Goal: Transaction & Acquisition: Purchase product/service

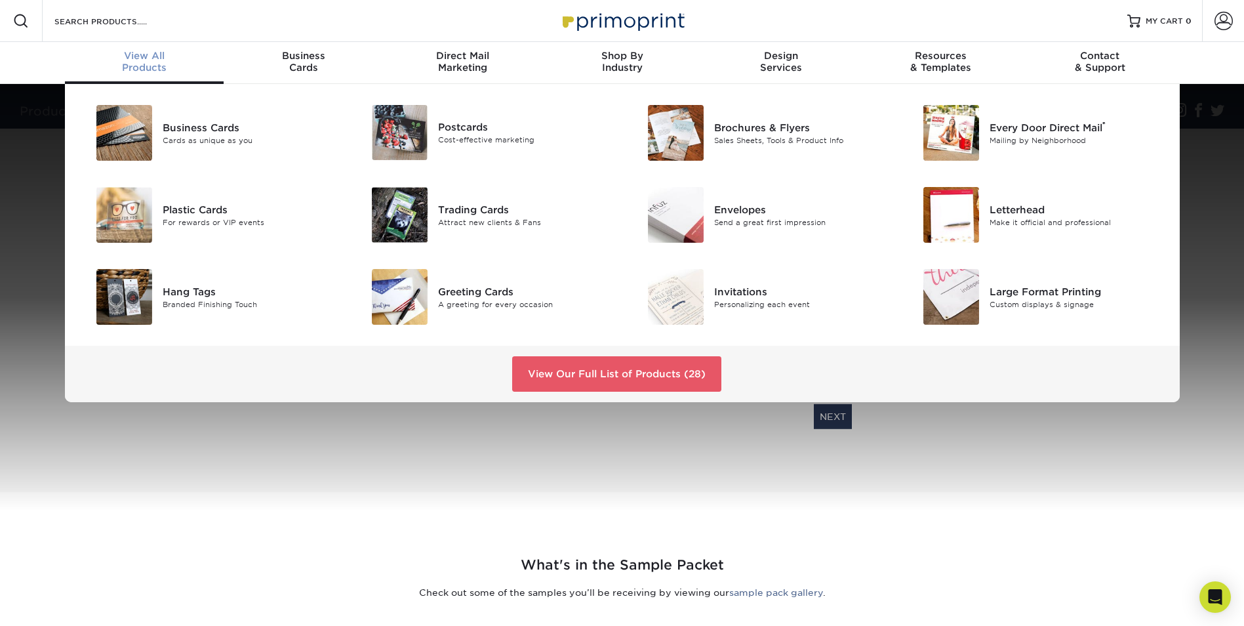
click at [152, 56] on span "View All" at bounding box center [144, 56] width 159 height 12
click at [459, 208] on div "Trading Cards" at bounding box center [525, 209] width 174 height 14
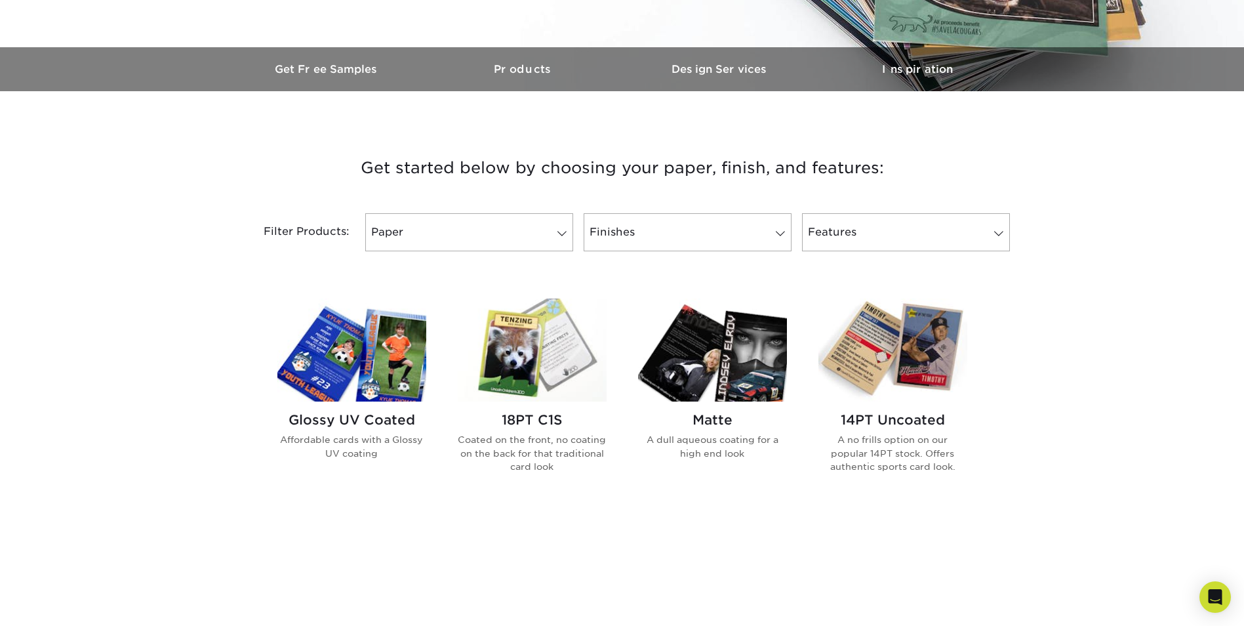
scroll to position [394, 0]
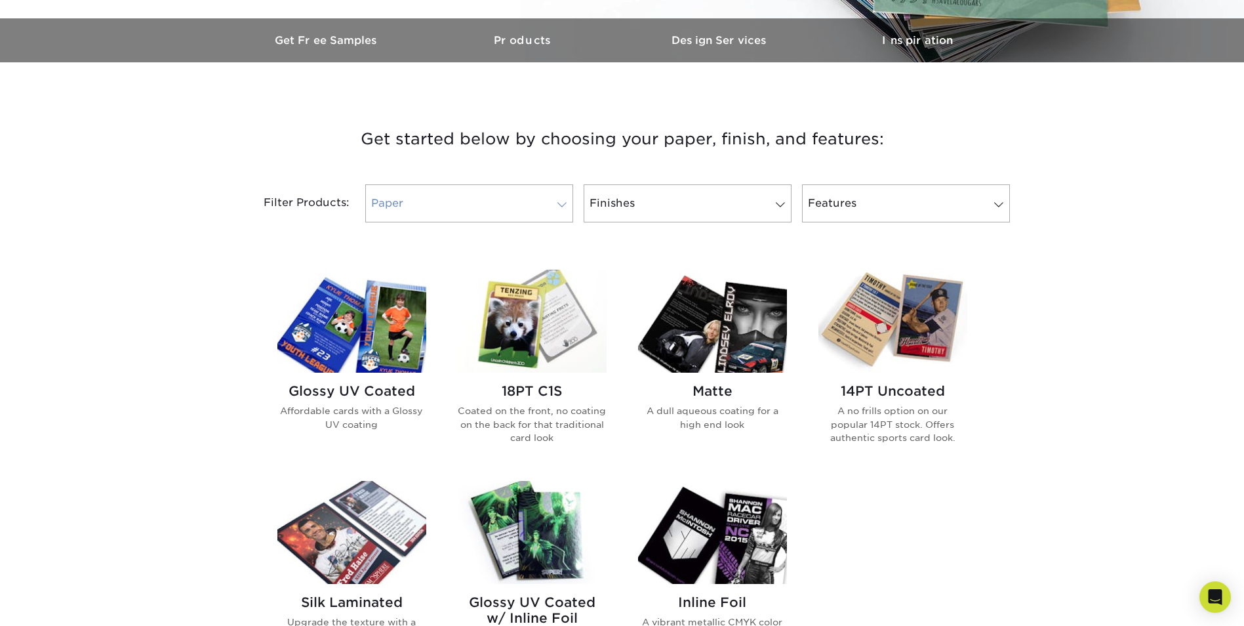
click at [548, 197] on link "Paper" at bounding box center [469, 203] width 208 height 38
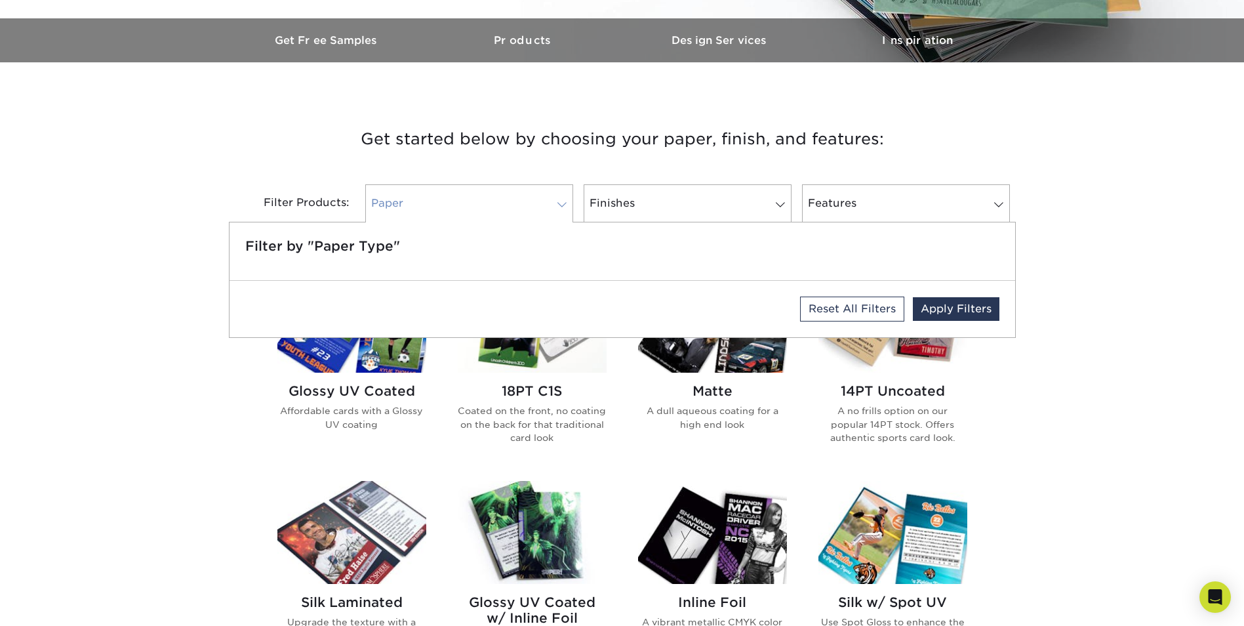
click at [548, 197] on link "Paper" at bounding box center [469, 203] width 208 height 38
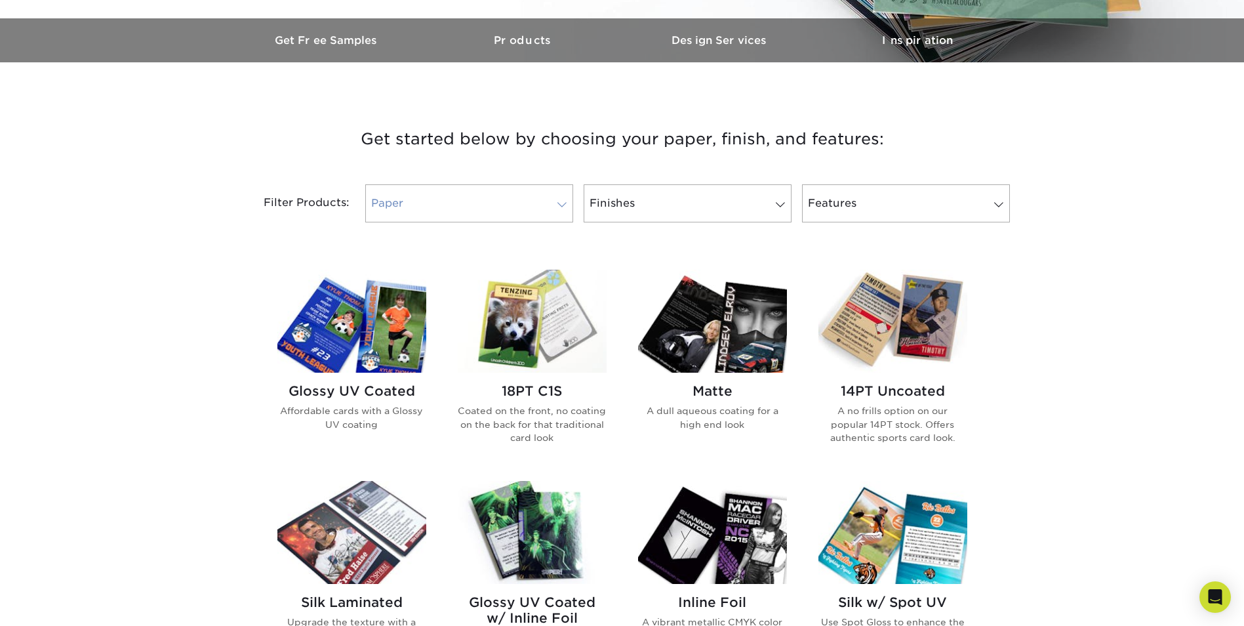
click at [504, 210] on link "Paper" at bounding box center [469, 203] width 208 height 38
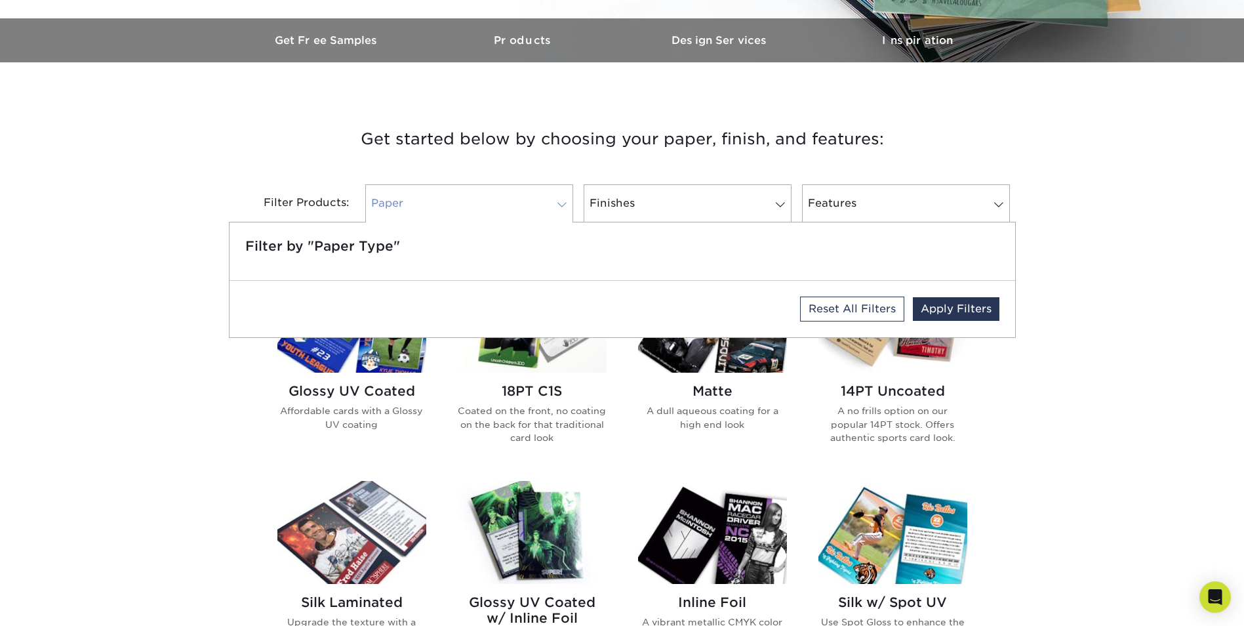
click at [504, 210] on link "Paper" at bounding box center [469, 203] width 208 height 38
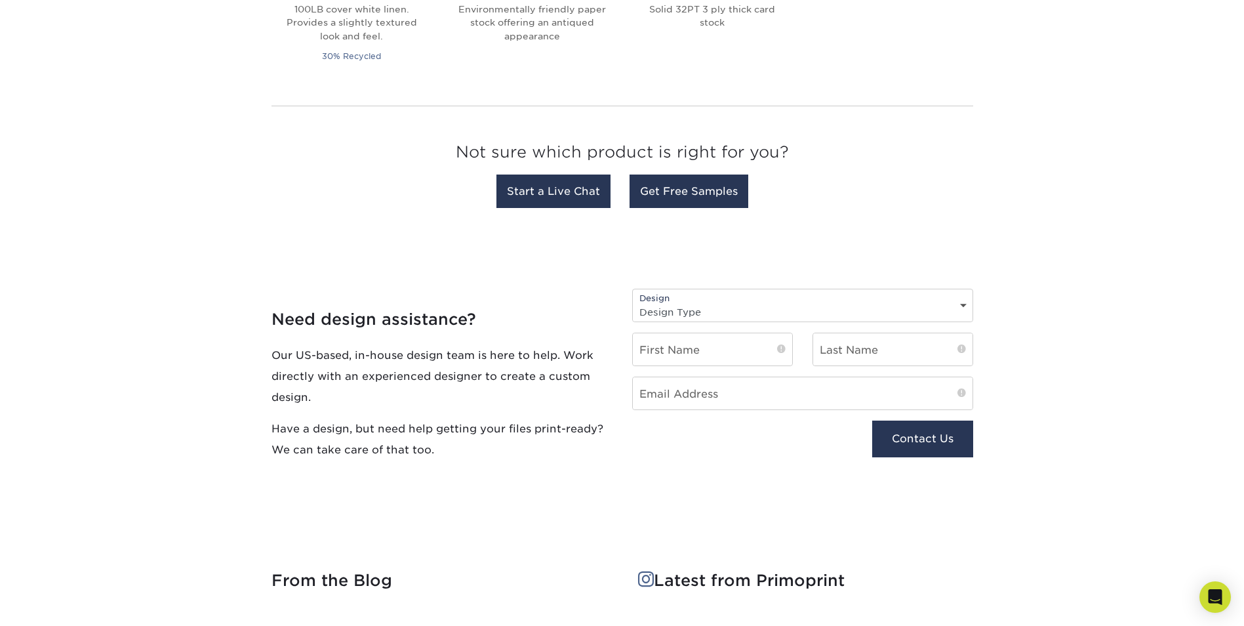
scroll to position [1246, 0]
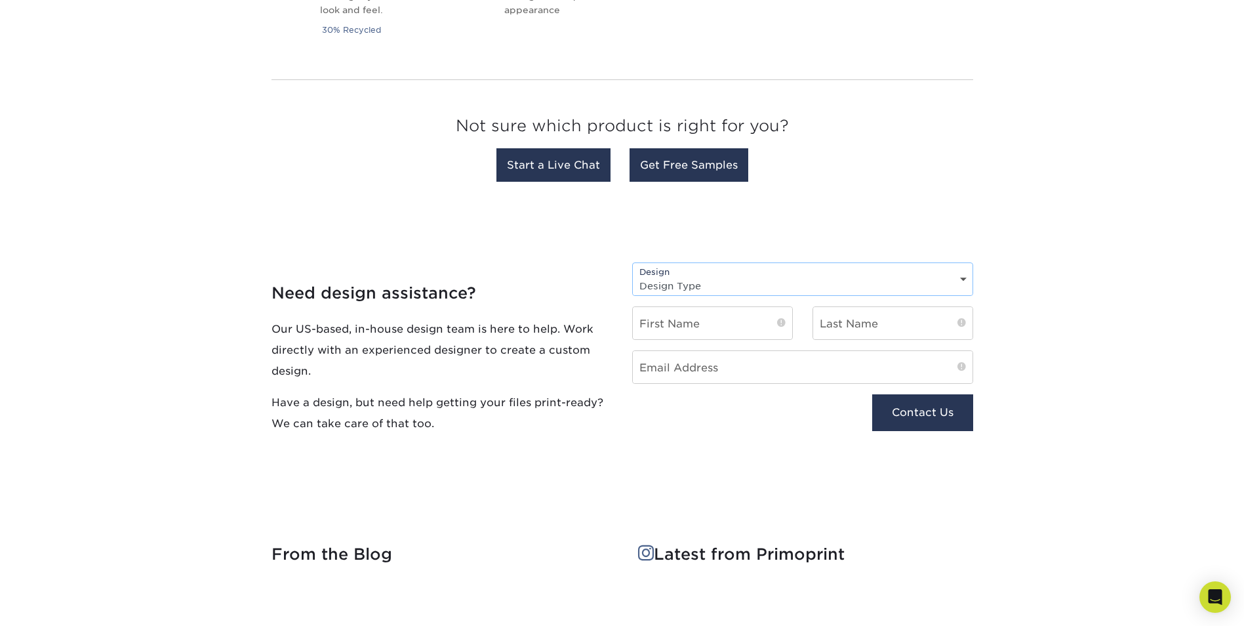
click at [771, 279] on select "Design Type Design Edits New Design" at bounding box center [803, 285] width 340 height 19
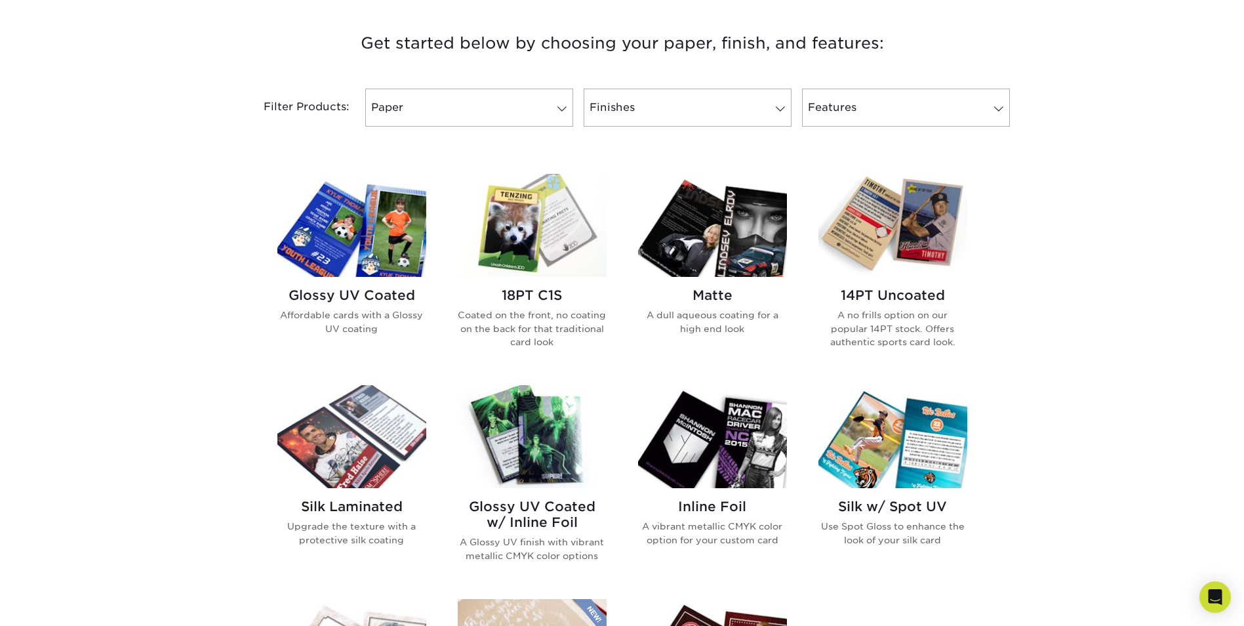
scroll to position [459, 0]
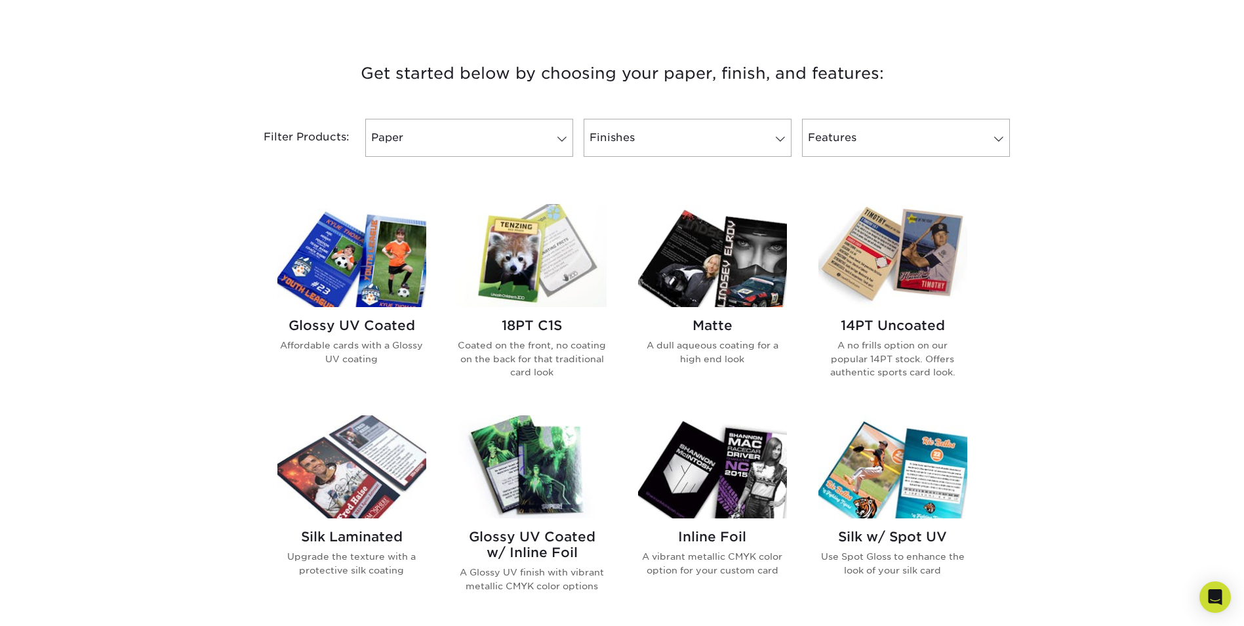
click at [538, 326] on h2 "18PT C1S" at bounding box center [532, 326] width 149 height 16
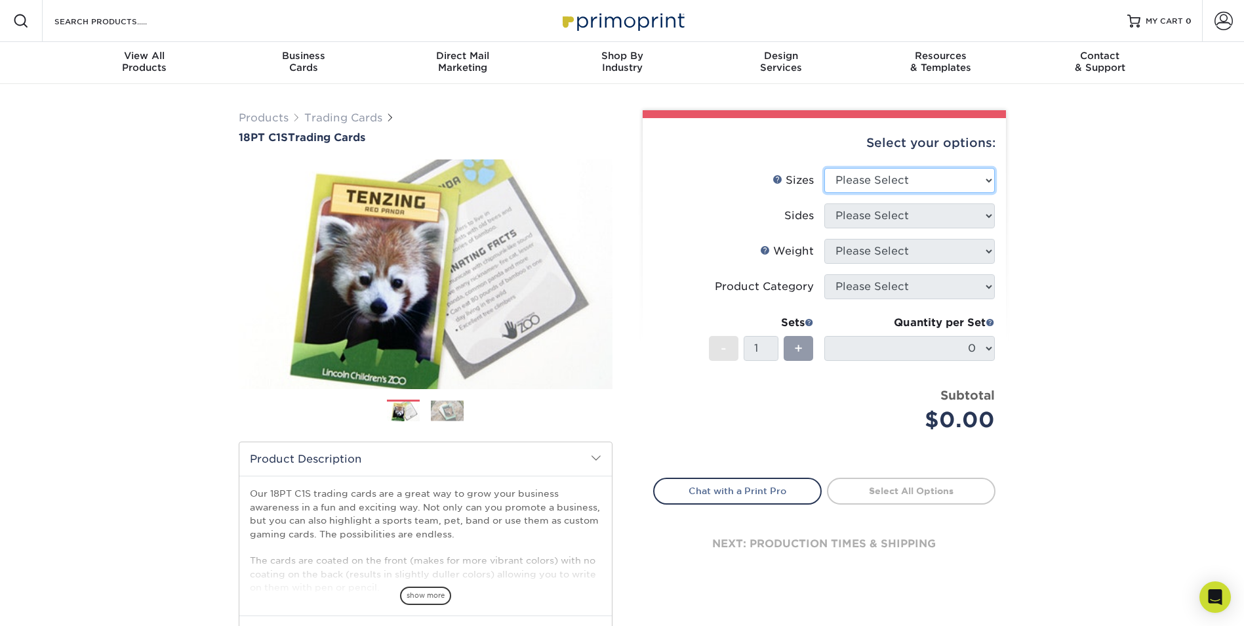
click at [976, 183] on select "Please Select 2.5" x 3.5"" at bounding box center [910, 180] width 171 height 25
select select "2.50x3.50"
click at [825, 168] on select "Please Select 2.5" x 3.5"" at bounding box center [910, 180] width 171 height 25
click at [928, 213] on select "Please Select Print Both Sides Print Front Only" at bounding box center [910, 215] width 171 height 25
select select "13abbda7-1d64-4f25-8bb2-c179b224825d"
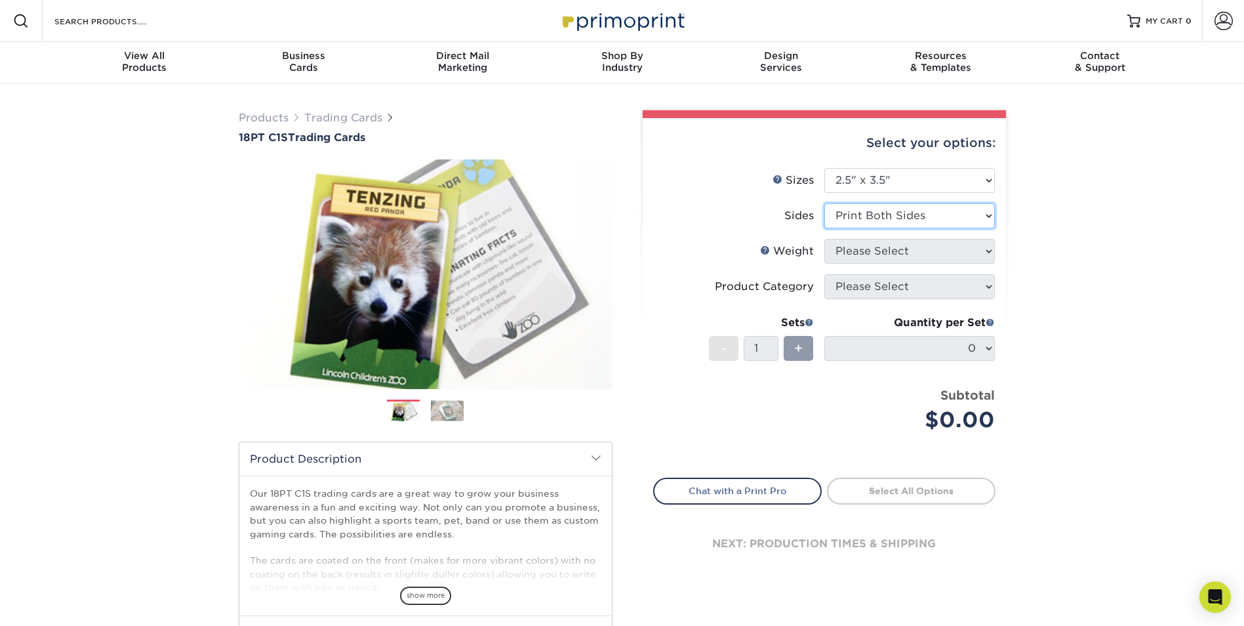
click at [825, 203] on select "Please Select Print Both Sides Print Front Only" at bounding box center [910, 215] width 171 height 25
click at [922, 246] on select "Please Select 18PT C1S" at bounding box center [910, 251] width 171 height 25
select select "18PTC1S"
click at [825, 239] on select "Please Select 18PT C1S" at bounding box center [910, 251] width 171 height 25
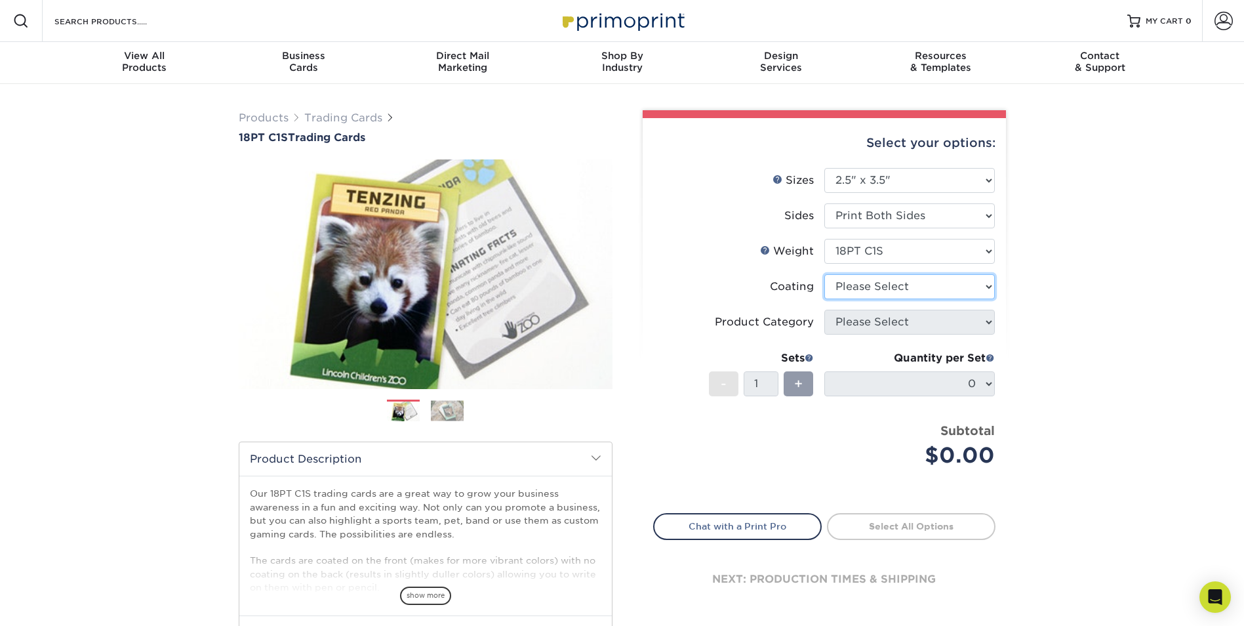
click at [880, 287] on select at bounding box center [910, 286] width 171 height 25
select select "1e8116af-acfc-44b1-83dc-8181aa338834"
click at [825, 274] on select at bounding box center [910, 286] width 171 height 25
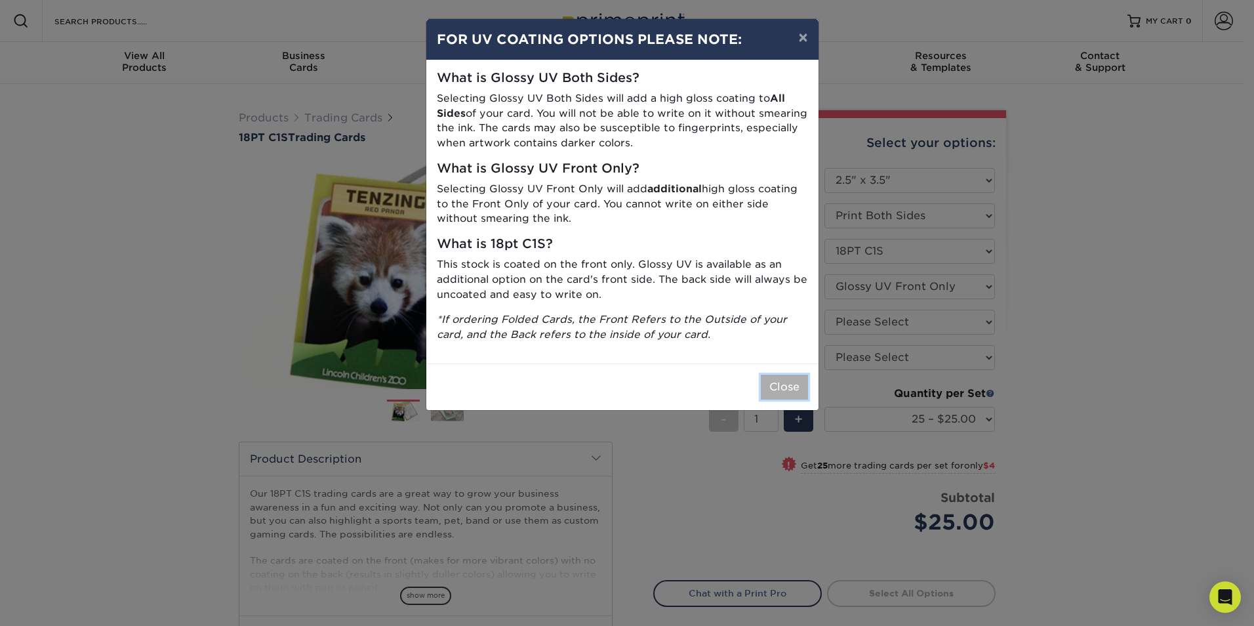
click at [791, 384] on button "Close" at bounding box center [784, 387] width 47 height 25
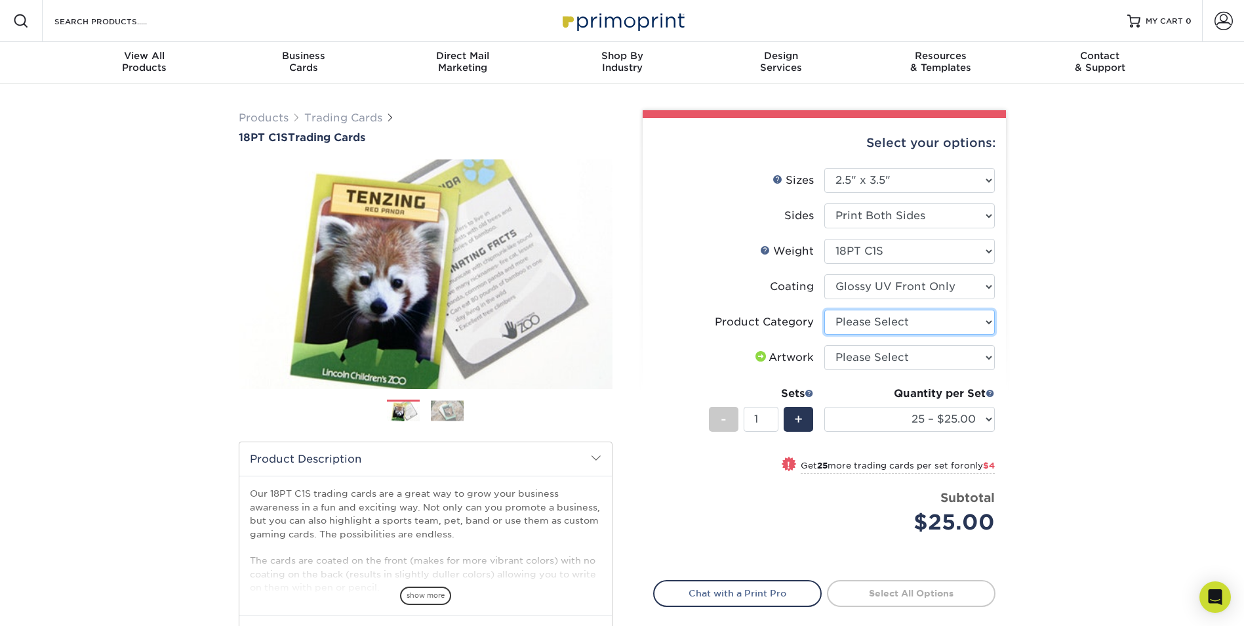
click at [930, 323] on select "Please Select Trading Cards" at bounding box center [910, 322] width 171 height 25
select select "c2f9bce9-36c2-409d-b101-c29d9d031e18"
click at [825, 310] on select "Please Select Trading Cards" at bounding box center [910, 322] width 171 height 25
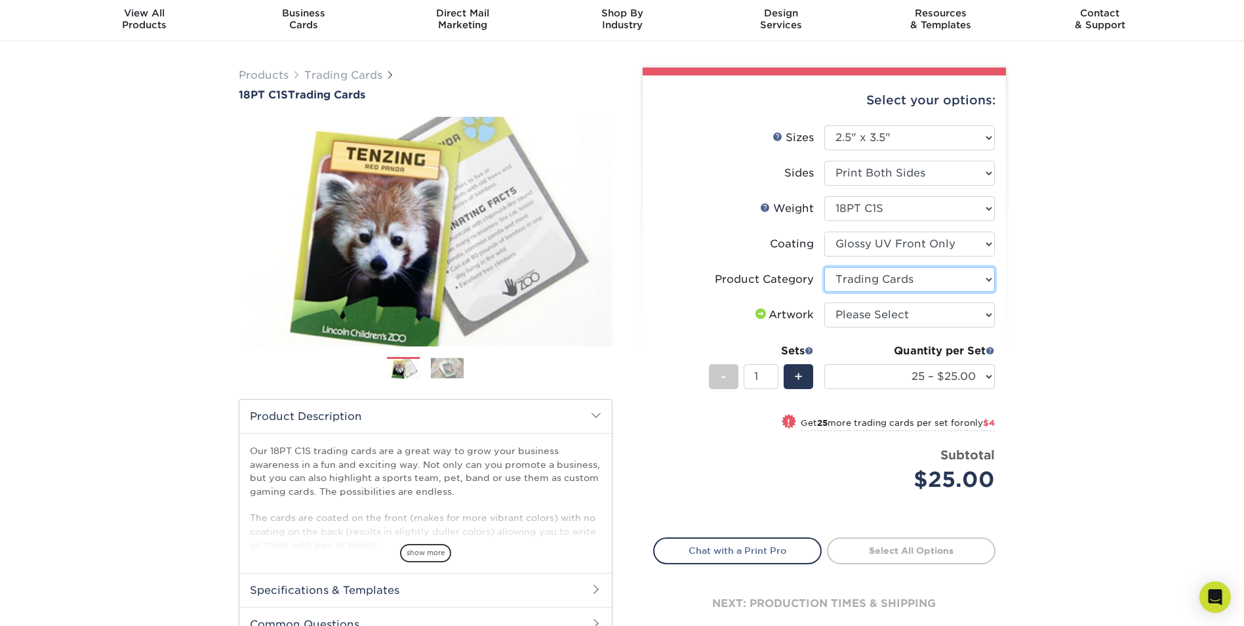
scroll to position [66, 0]
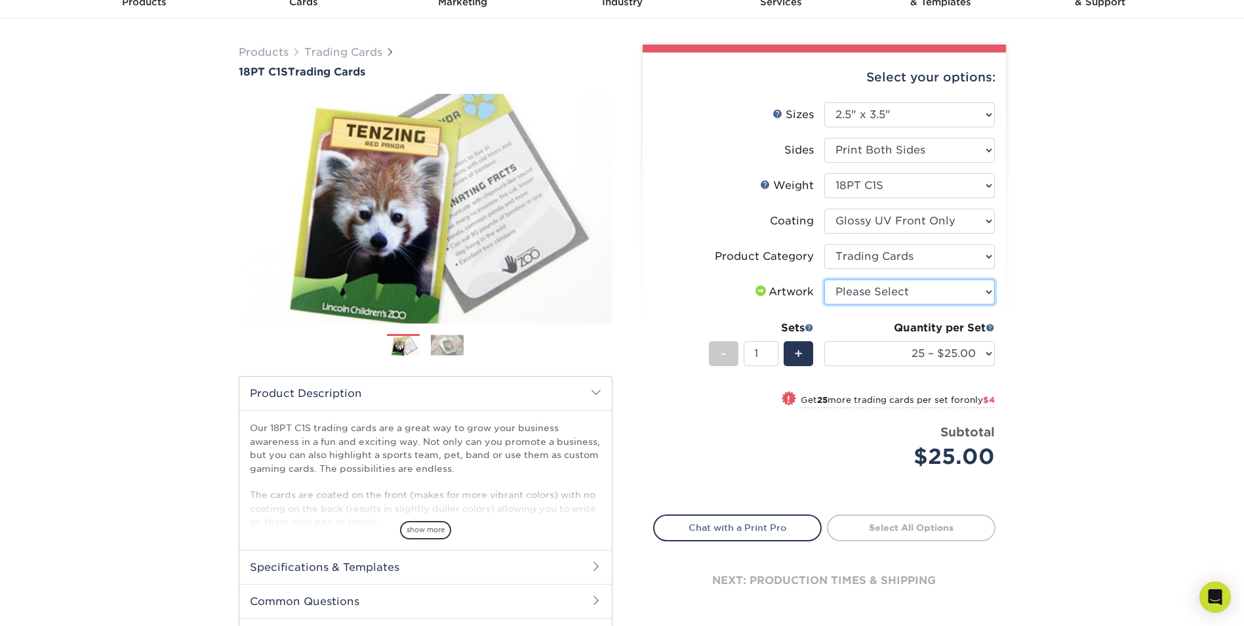
click at [886, 280] on select "Please Select I will upload files I need a design - $100" at bounding box center [910, 291] width 171 height 25
select select "upload"
click at [825, 279] on select "Please Select I will upload files I need a design - $100" at bounding box center [910, 291] width 171 height 25
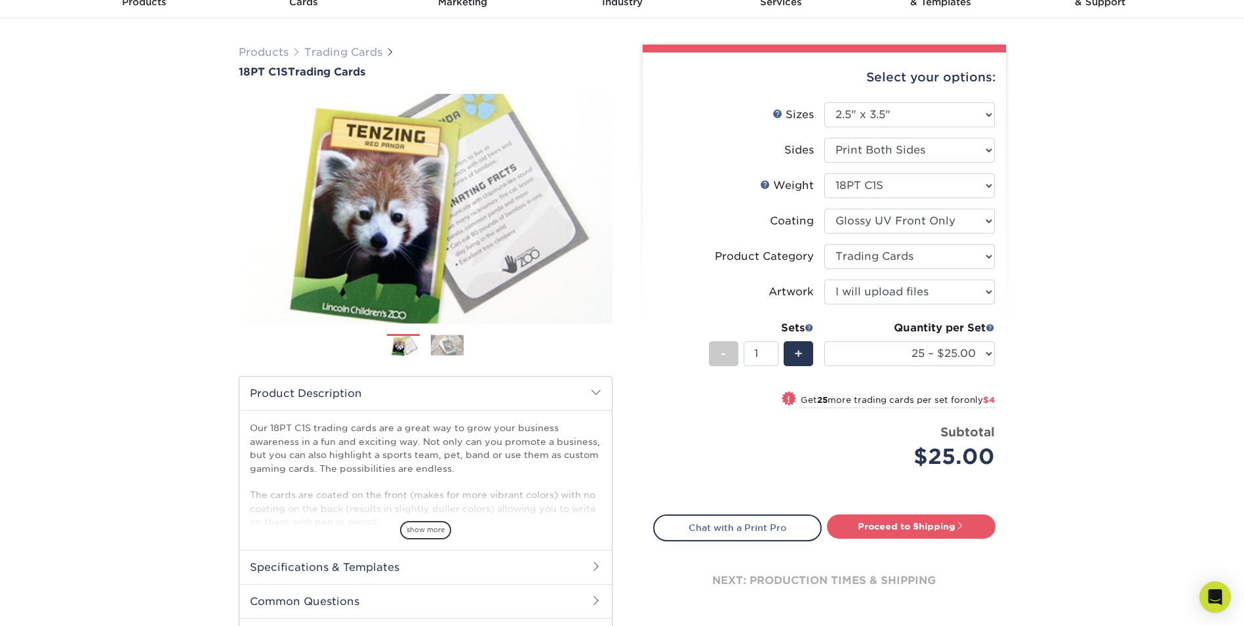
click at [805, 400] on small "Get 25 more trading cards per set for only $4" at bounding box center [898, 401] width 194 height 13
select select "50 – $29.00"
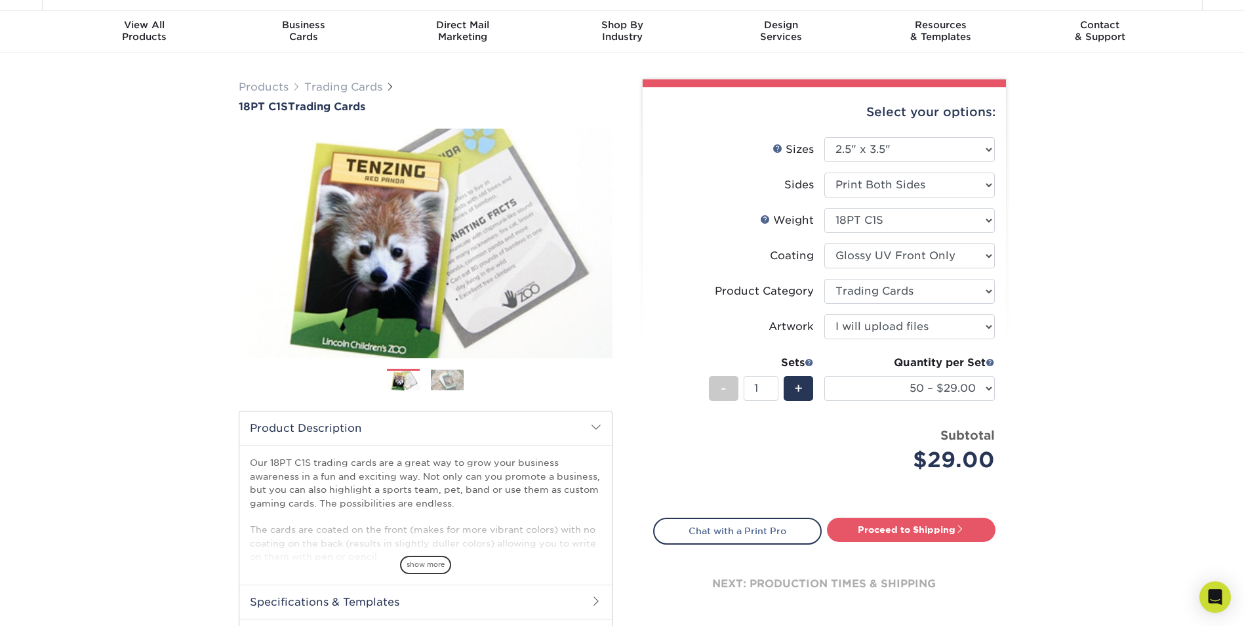
scroll to position [0, 0]
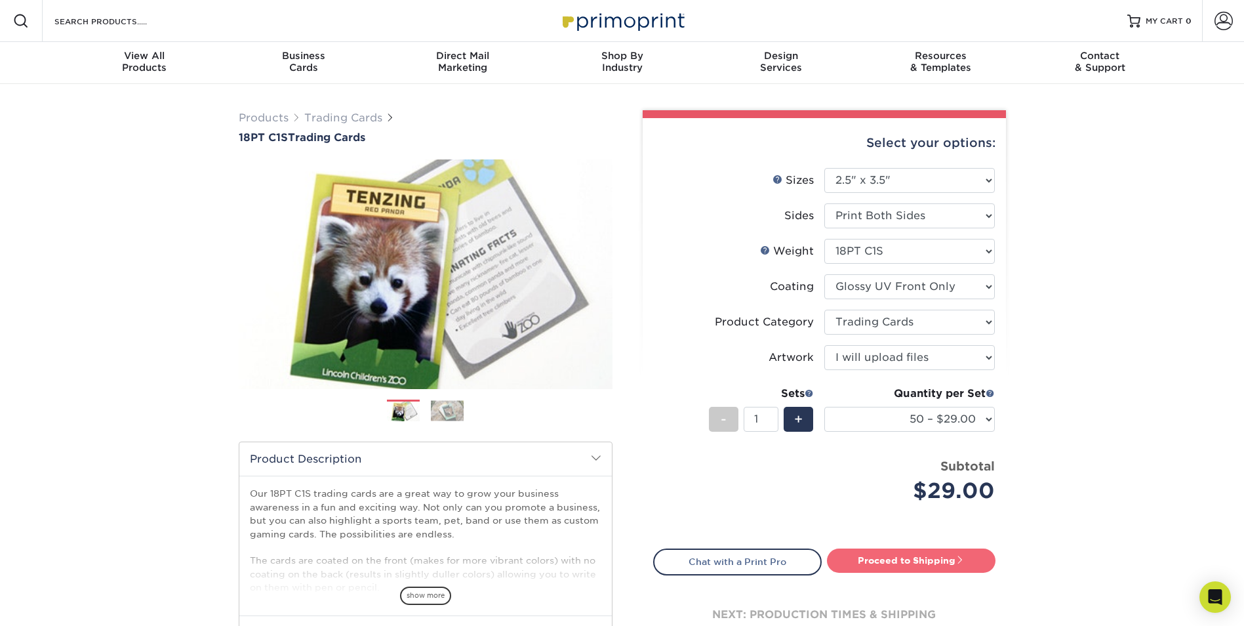
click at [918, 563] on link "Proceed to Shipping" at bounding box center [911, 560] width 169 height 24
type input "Set 1"
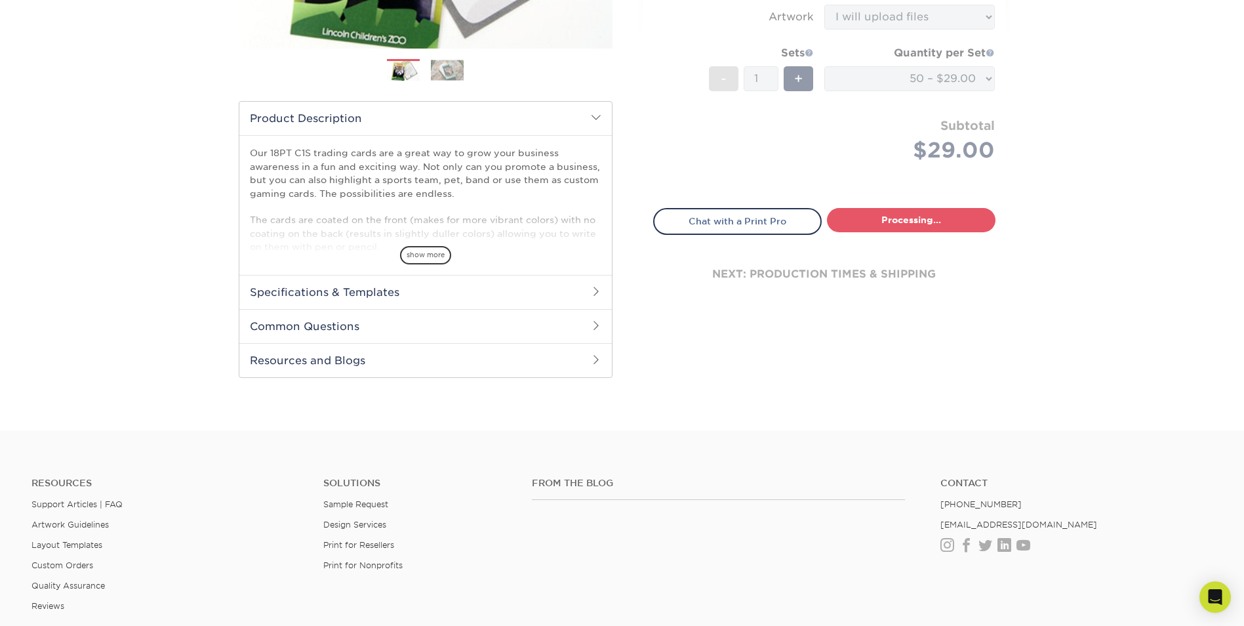
select select "43eb4afa-628e-487b-adac-7598d371c1af"
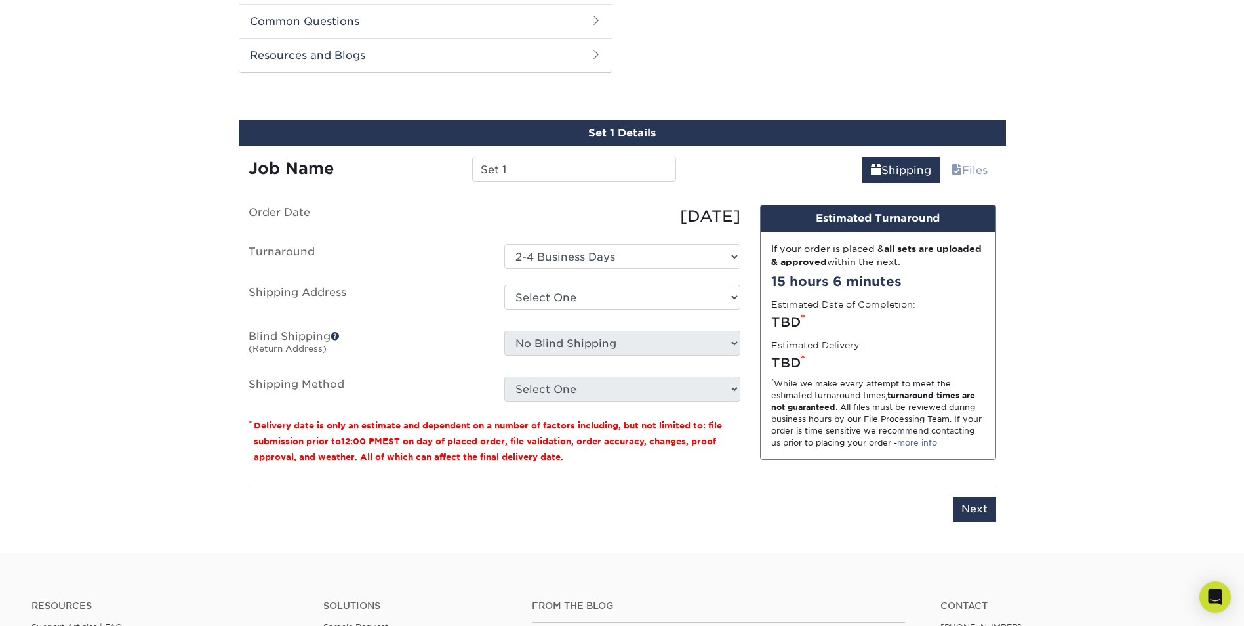
scroll to position [654, 0]
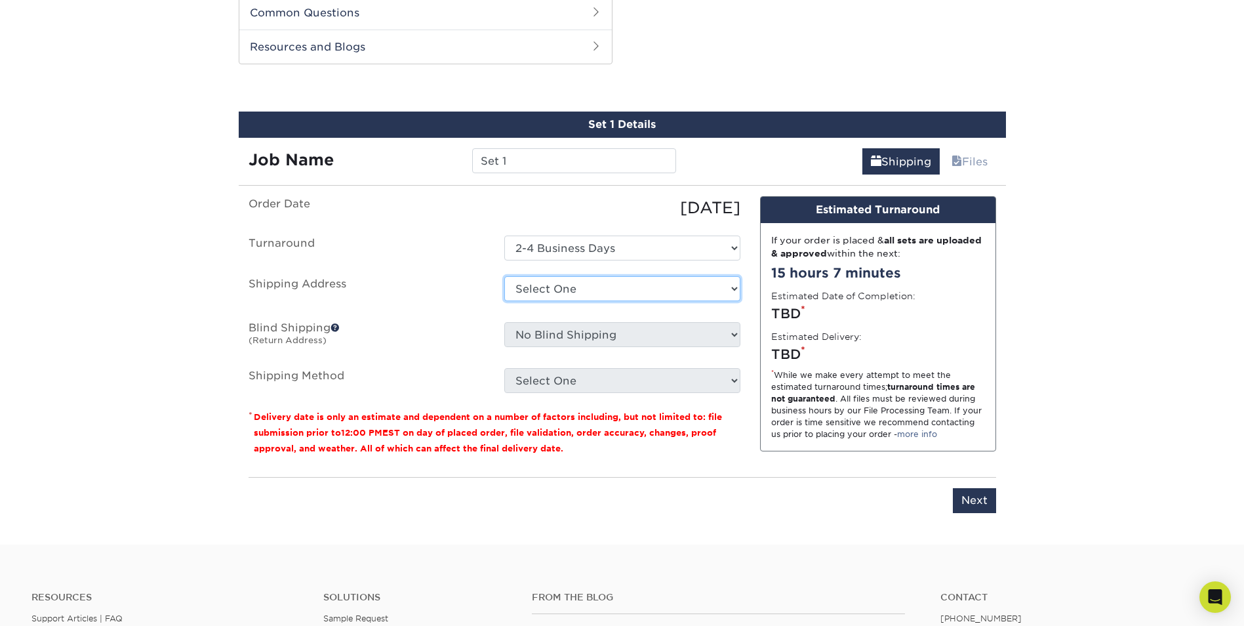
click at [629, 291] on select "Select One + Add New Address - Login" at bounding box center [622, 288] width 236 height 25
click at [504, 301] on select "Select One + Add New Address - Login" at bounding box center [622, 288] width 236 height 25
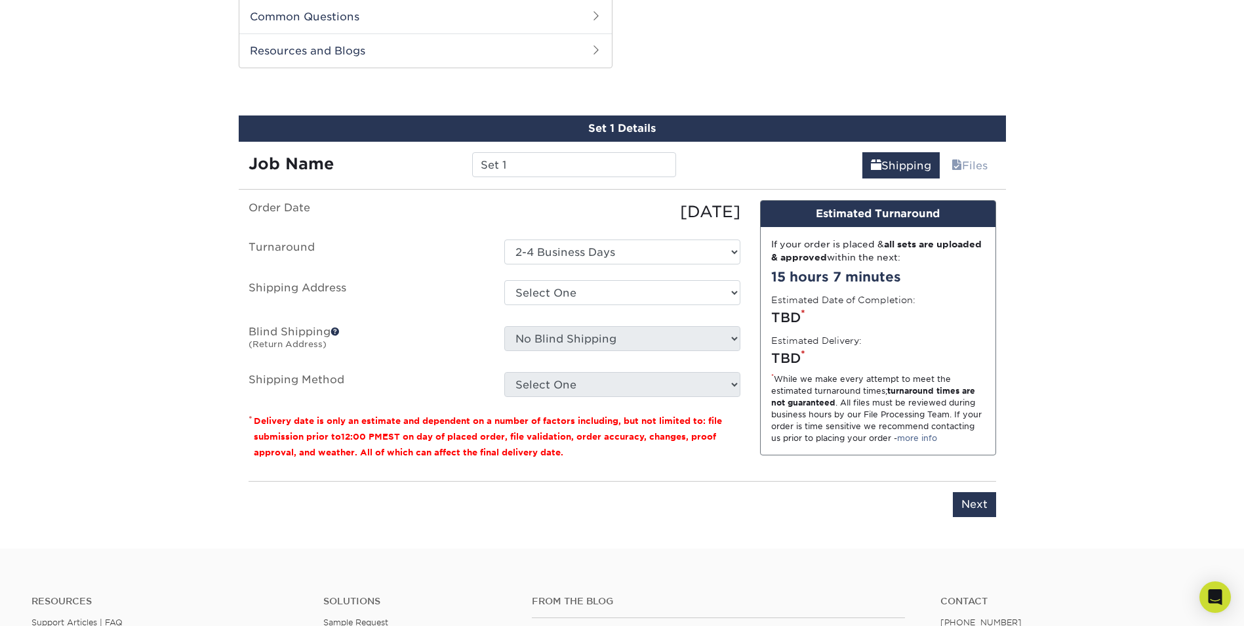
scroll to position [656, 0]
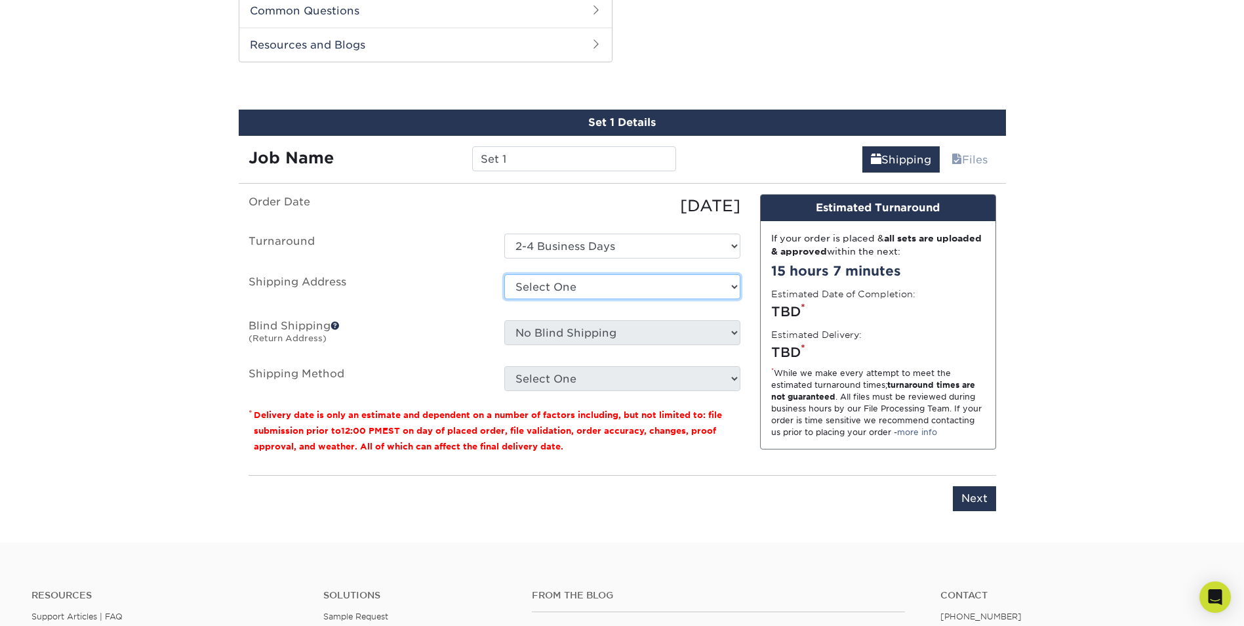
click at [575, 285] on select "Select One + Add New Address - Login" at bounding box center [622, 286] width 236 height 25
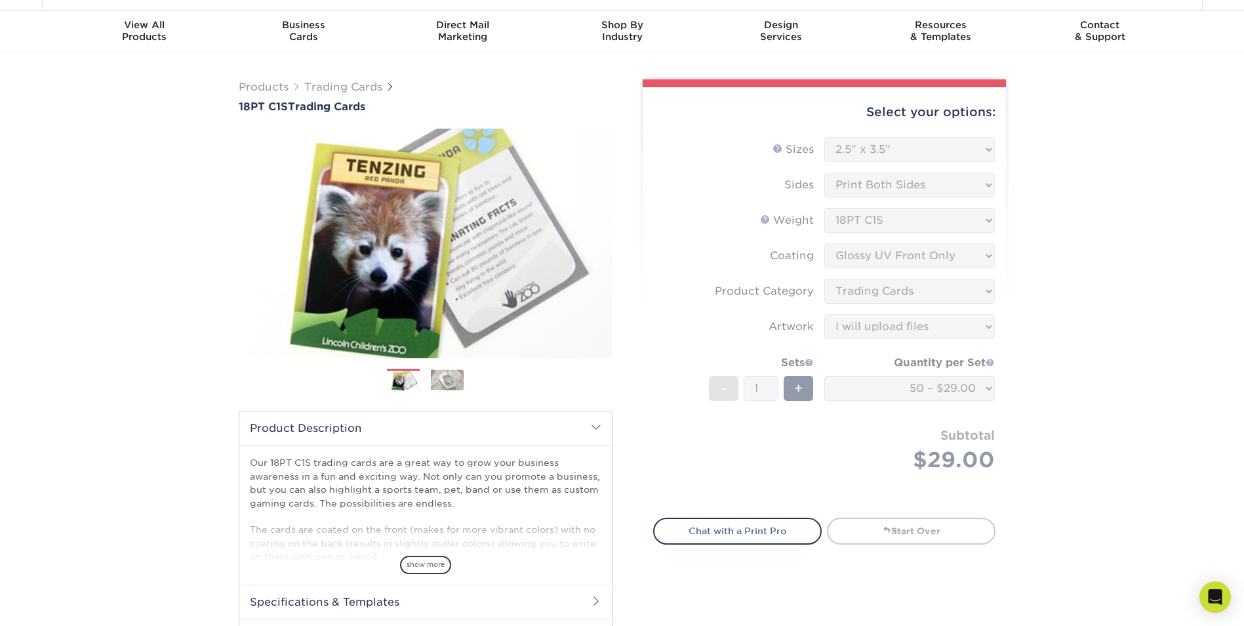
scroll to position [0, 0]
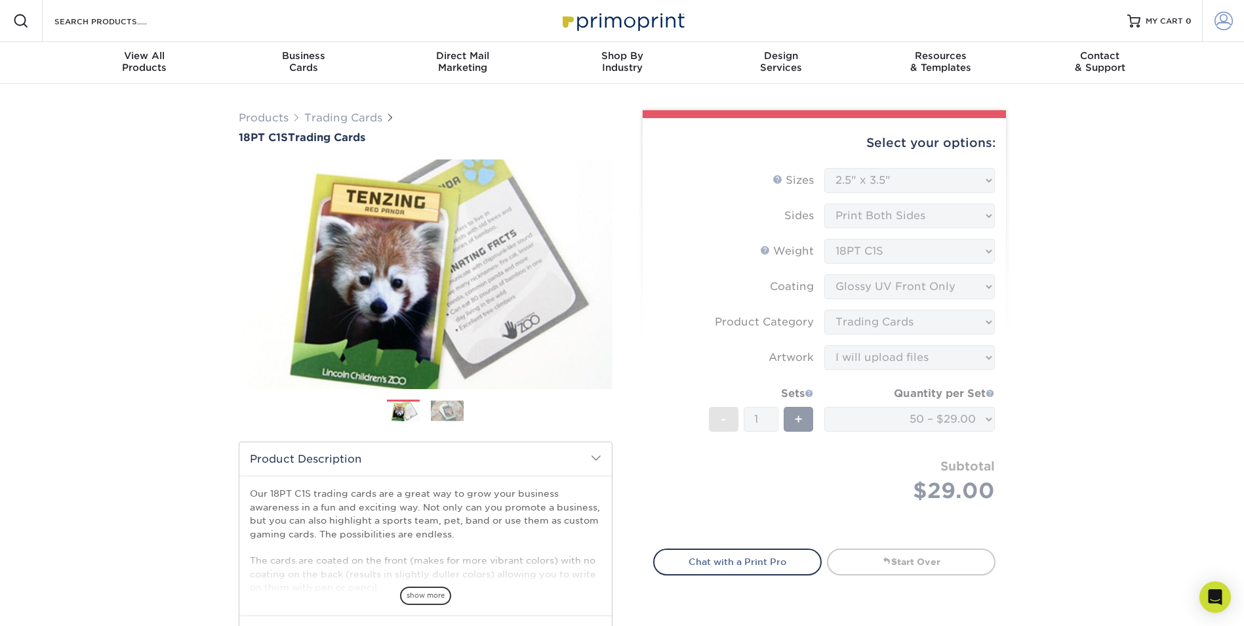
click at [1222, 17] on span at bounding box center [1224, 21] width 18 height 18
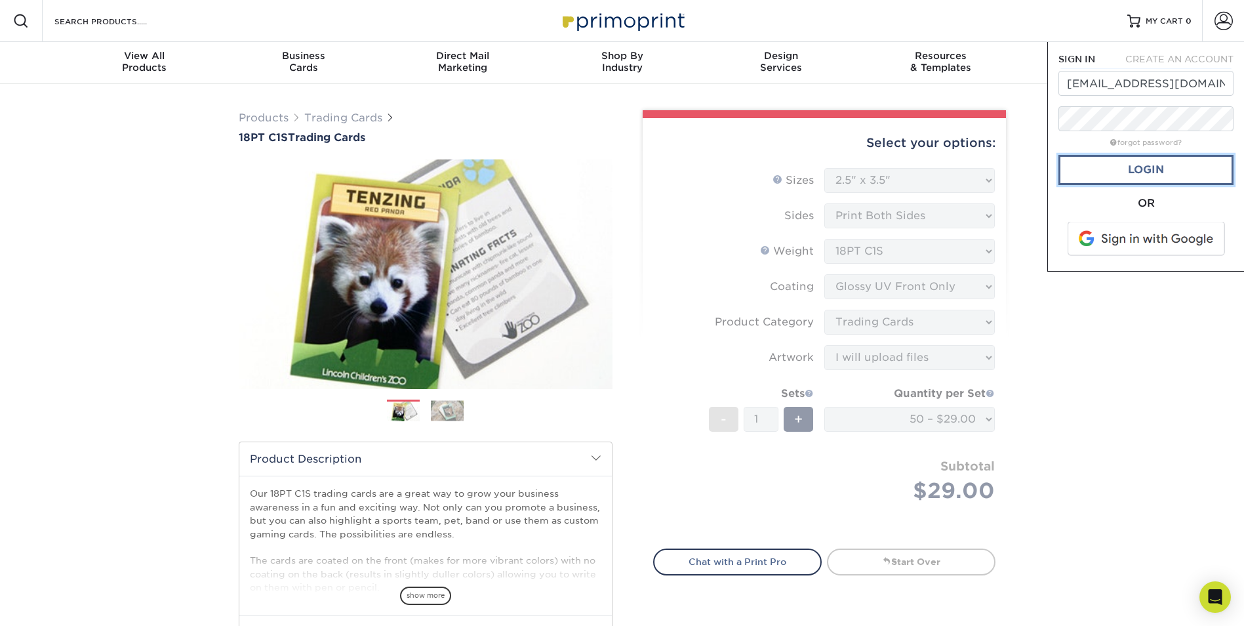
click at [1142, 169] on link "Login" at bounding box center [1146, 170] width 175 height 30
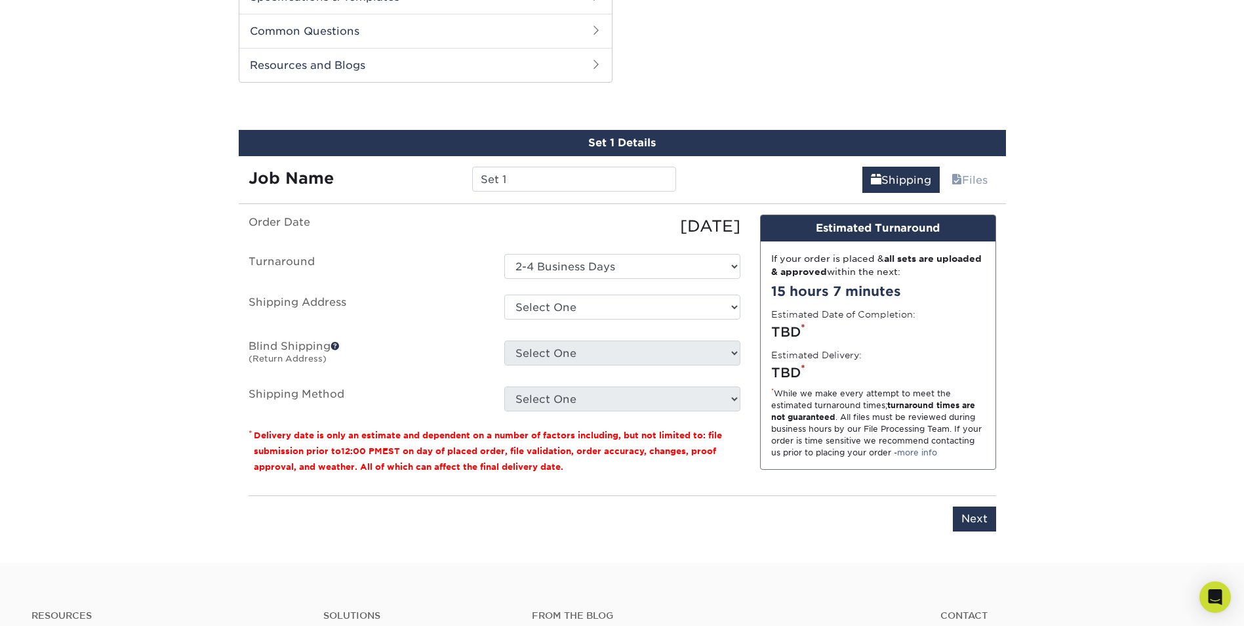
scroll to position [656, 0]
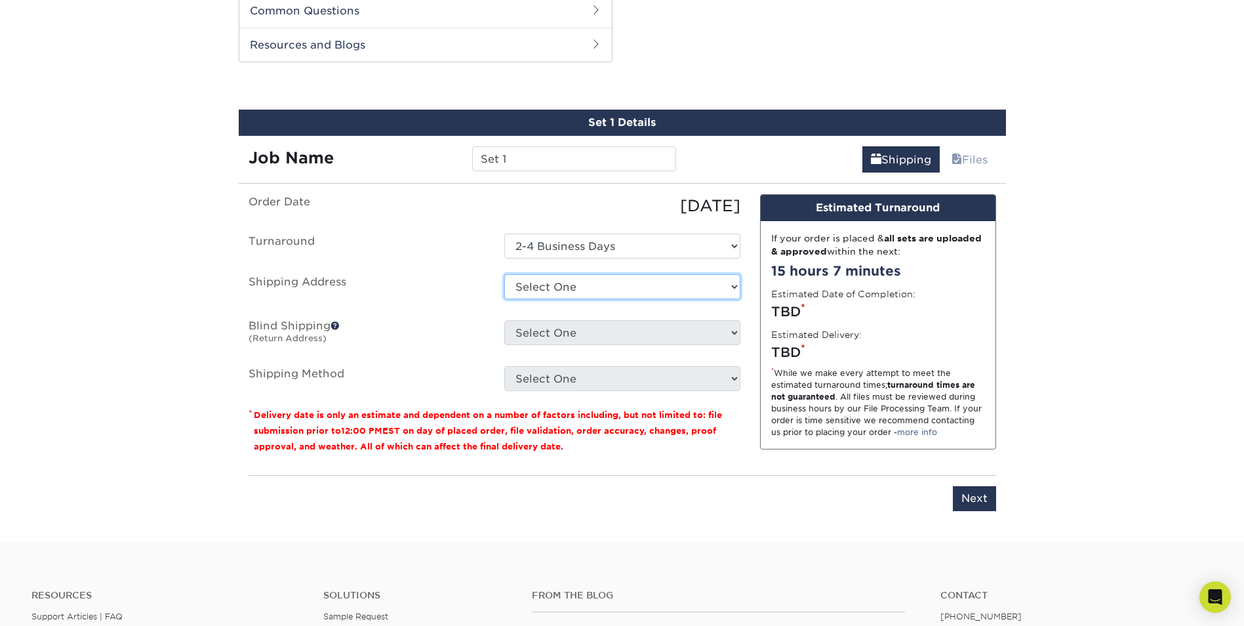
click at [621, 289] on select "Select One + Add New Address" at bounding box center [622, 286] width 236 height 25
click at [504, 274] on select "Select One + Add New Address" at bounding box center [622, 286] width 236 height 25
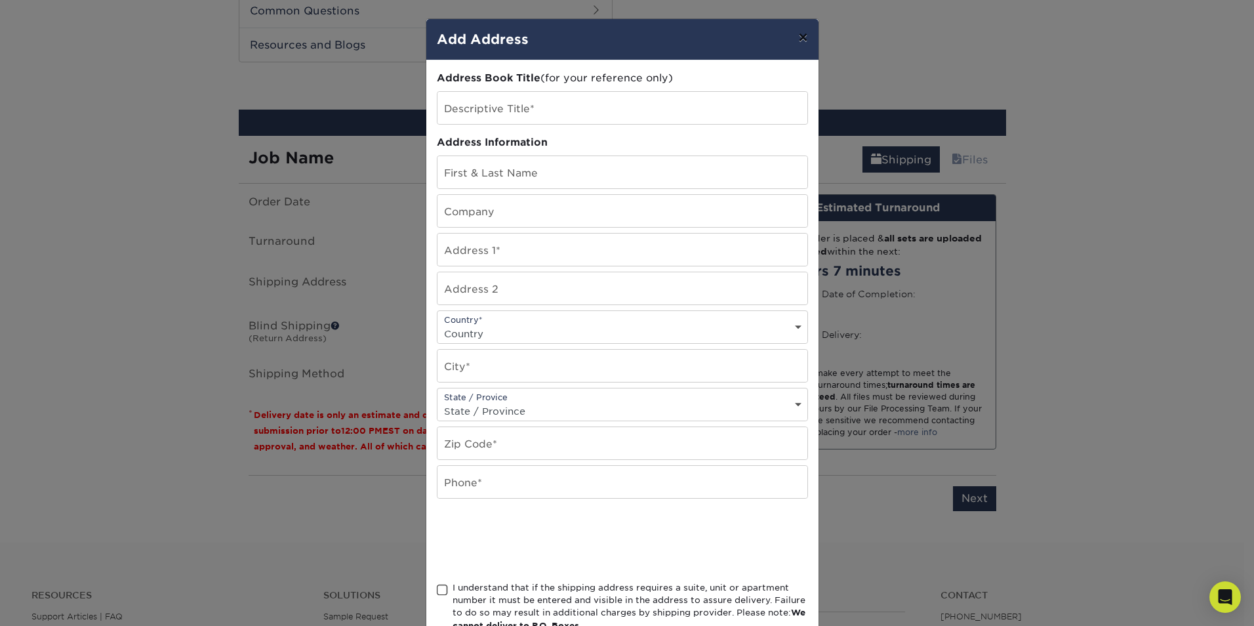
click at [802, 39] on button "×" at bounding box center [803, 37] width 30 height 37
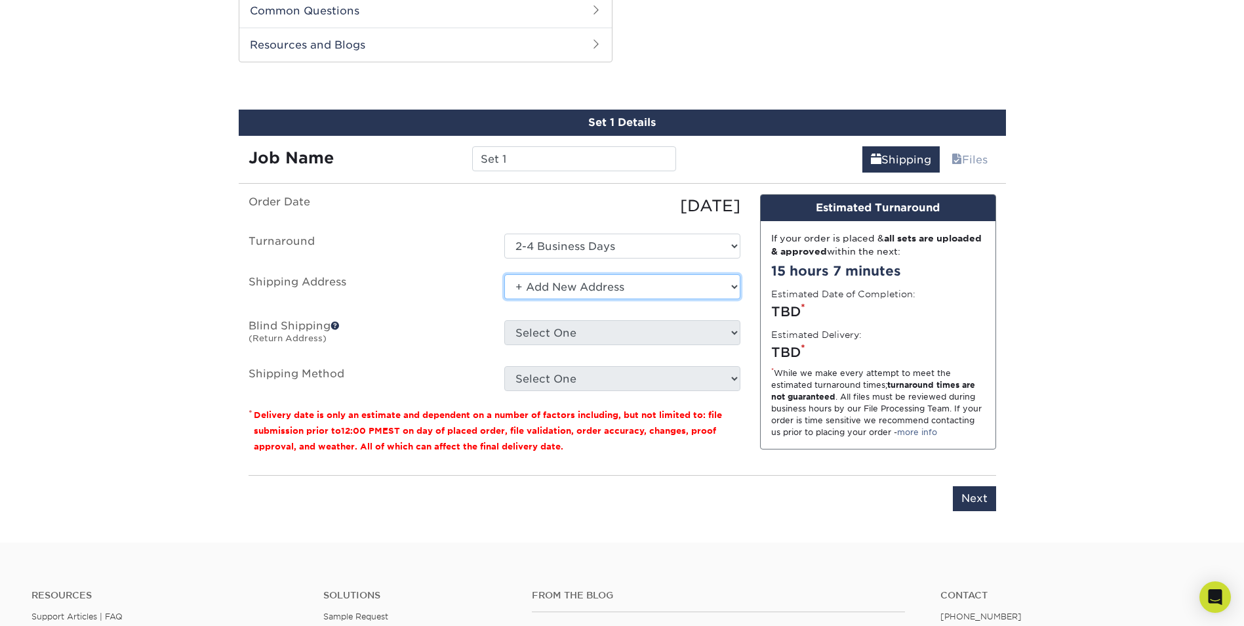
click at [632, 285] on select "Select One + Add New Address" at bounding box center [622, 286] width 236 height 25
click at [631, 285] on select "Select One + Add New Address" at bounding box center [622, 286] width 236 height 25
click at [572, 291] on select "Select One + Add New Address" at bounding box center [622, 286] width 236 height 25
click at [504, 274] on select "Select One + Add New Address" at bounding box center [622, 286] width 236 height 25
click at [600, 287] on select "Select One + Add New Address" at bounding box center [622, 286] width 236 height 25
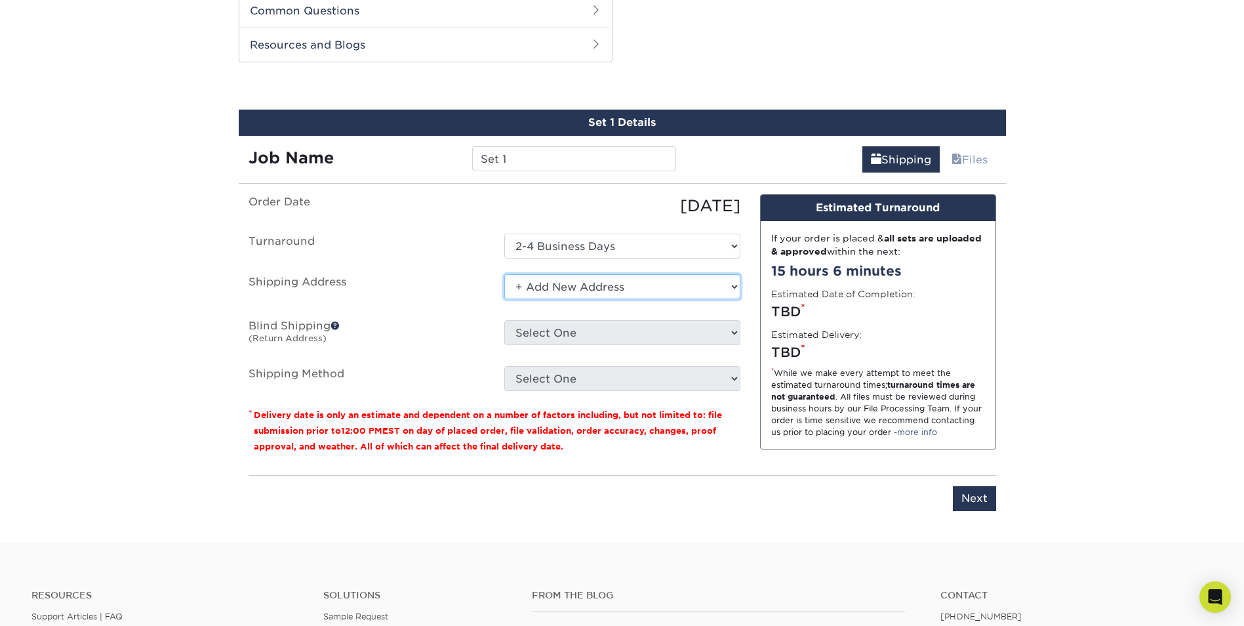
click at [504, 274] on select "Select One + Add New Address" at bounding box center [622, 286] width 236 height 25
click at [571, 287] on select "Select One + Add New Address" at bounding box center [622, 286] width 236 height 25
select select "newaddress"
click at [504, 274] on select "Select One + Add New Address" at bounding box center [622, 286] width 236 height 25
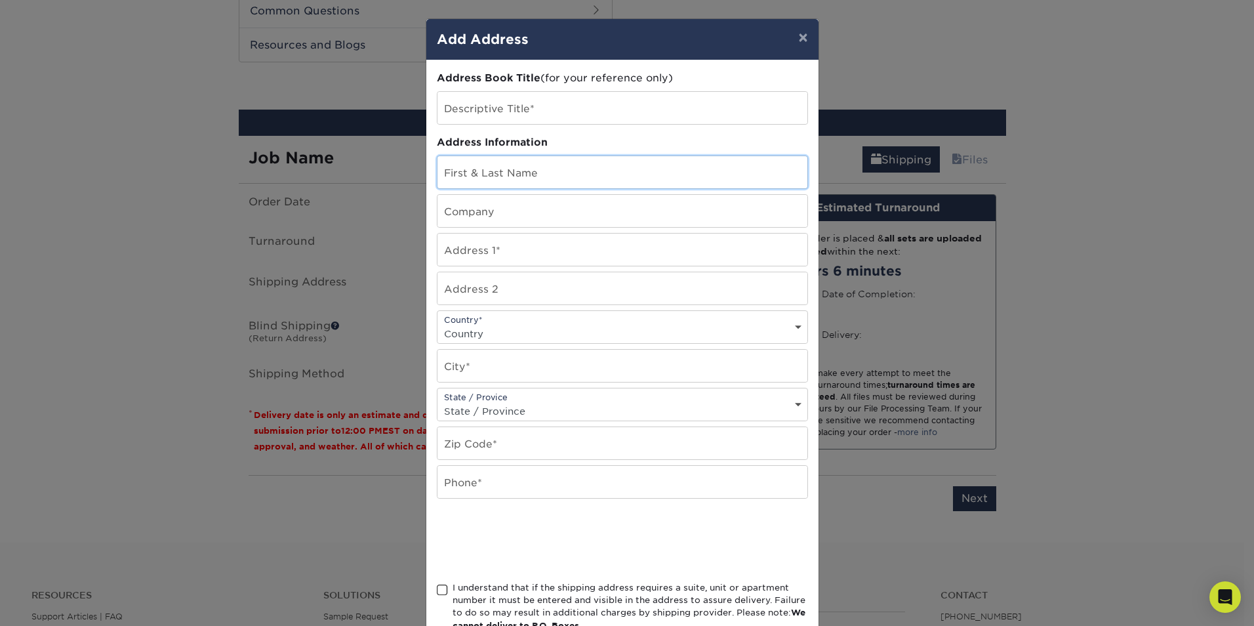
click at [493, 176] on input "text" at bounding box center [623, 172] width 370 height 32
type input "James Summar"
type input "953 Fallview Trl"
type input "Nashville"
select select "US"
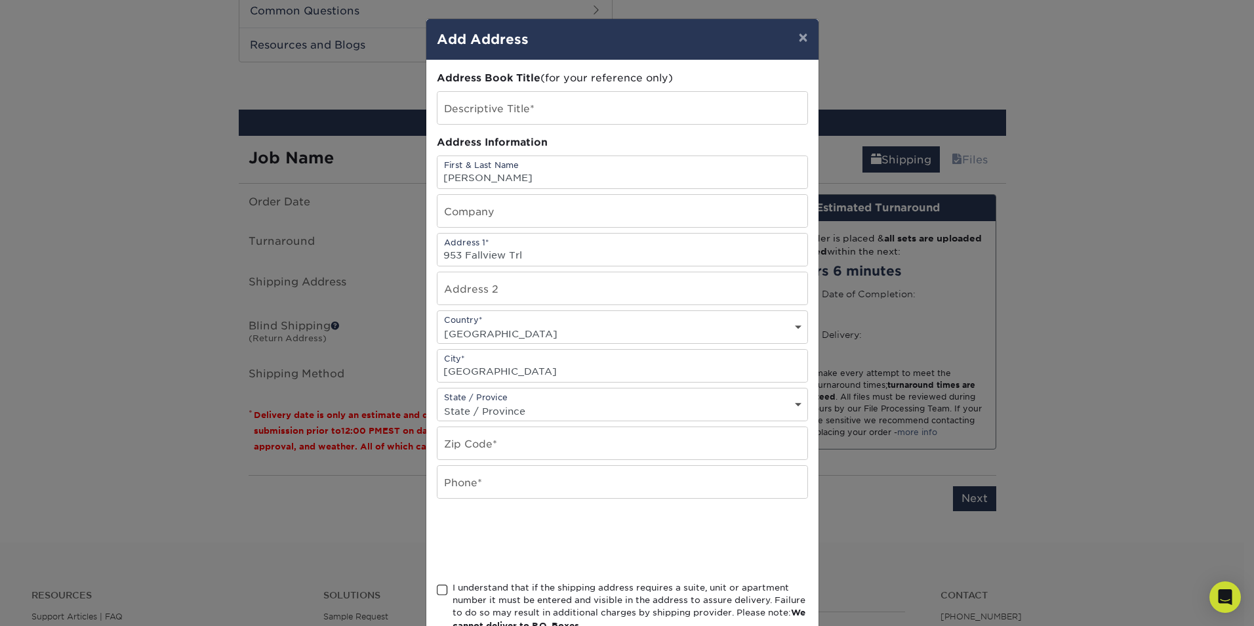
select select "TN"
type input "37211"
type input "6159577208"
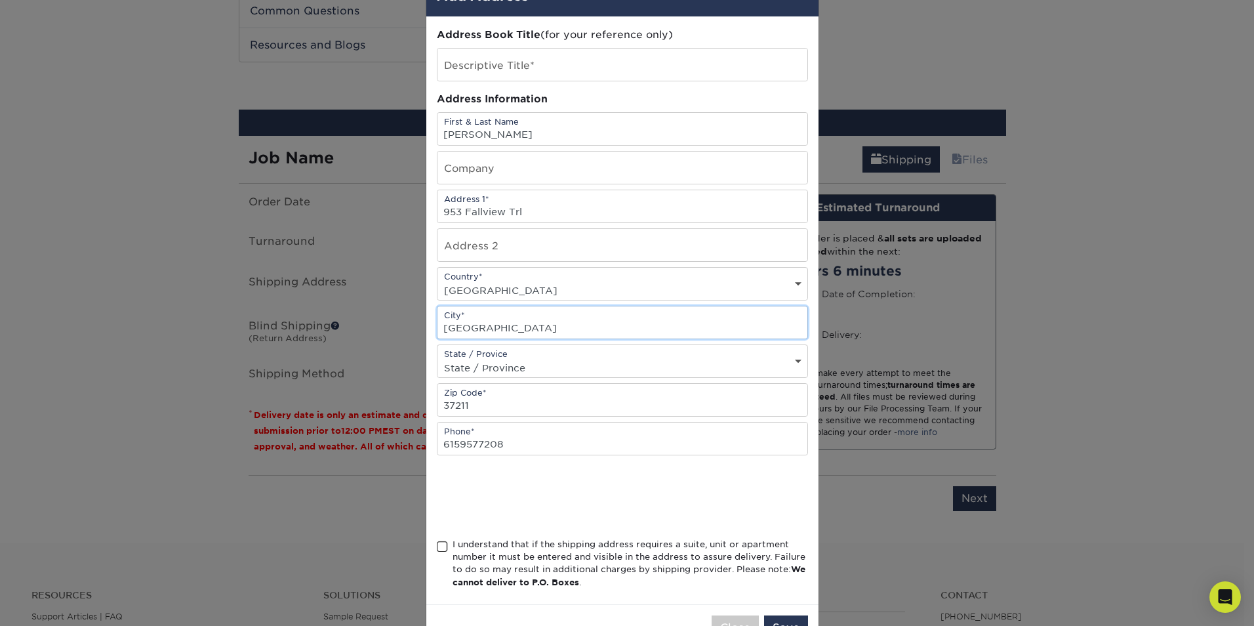
scroll to position [66, 0]
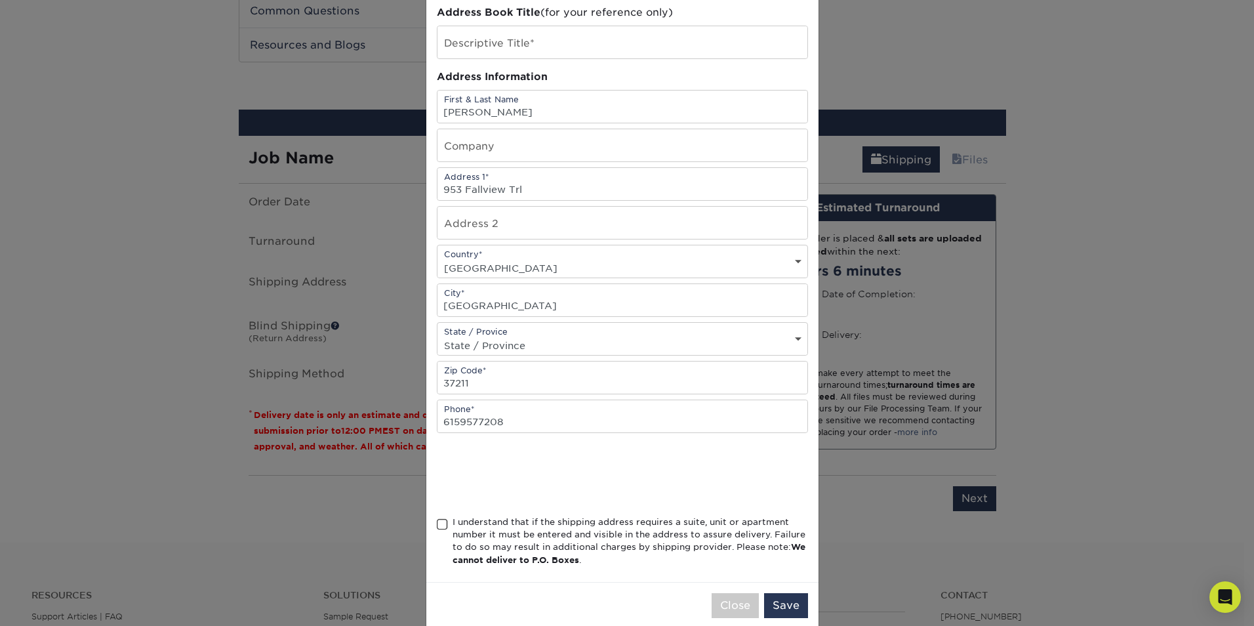
click at [438, 523] on span at bounding box center [442, 524] width 11 height 12
click at [0, 0] on input "I understand that if the shipping address requires a suite, unit or apartment n…" at bounding box center [0, 0] width 0 height 0
click at [781, 607] on button "Save" at bounding box center [786, 605] width 44 height 25
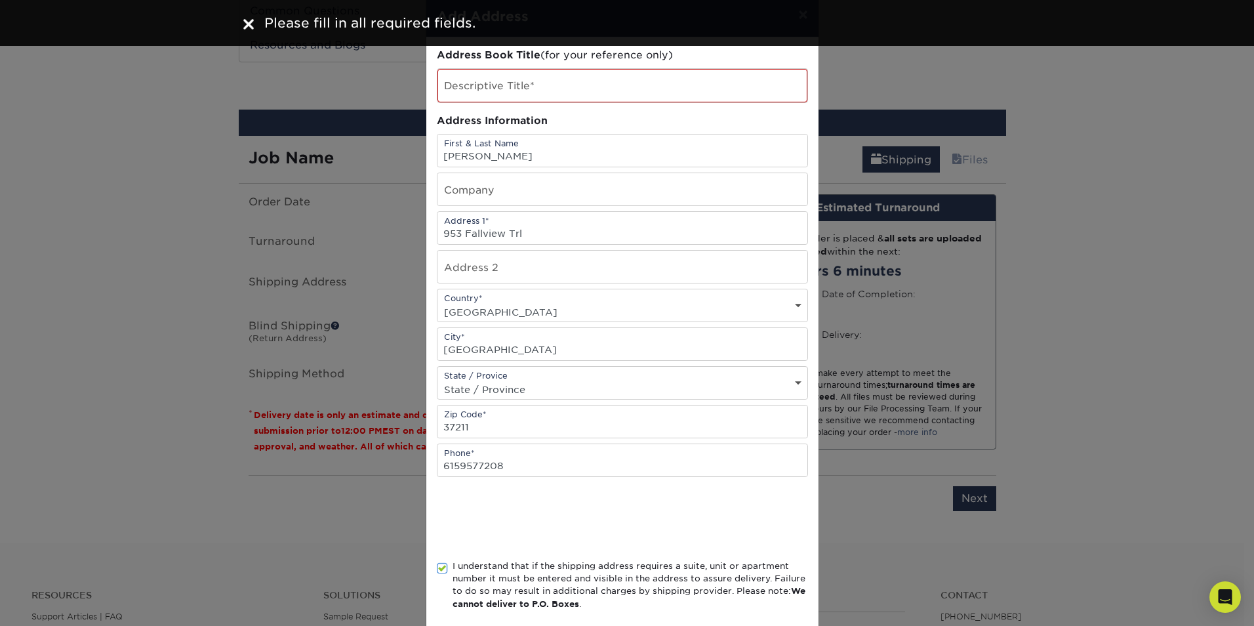
scroll to position [0, 0]
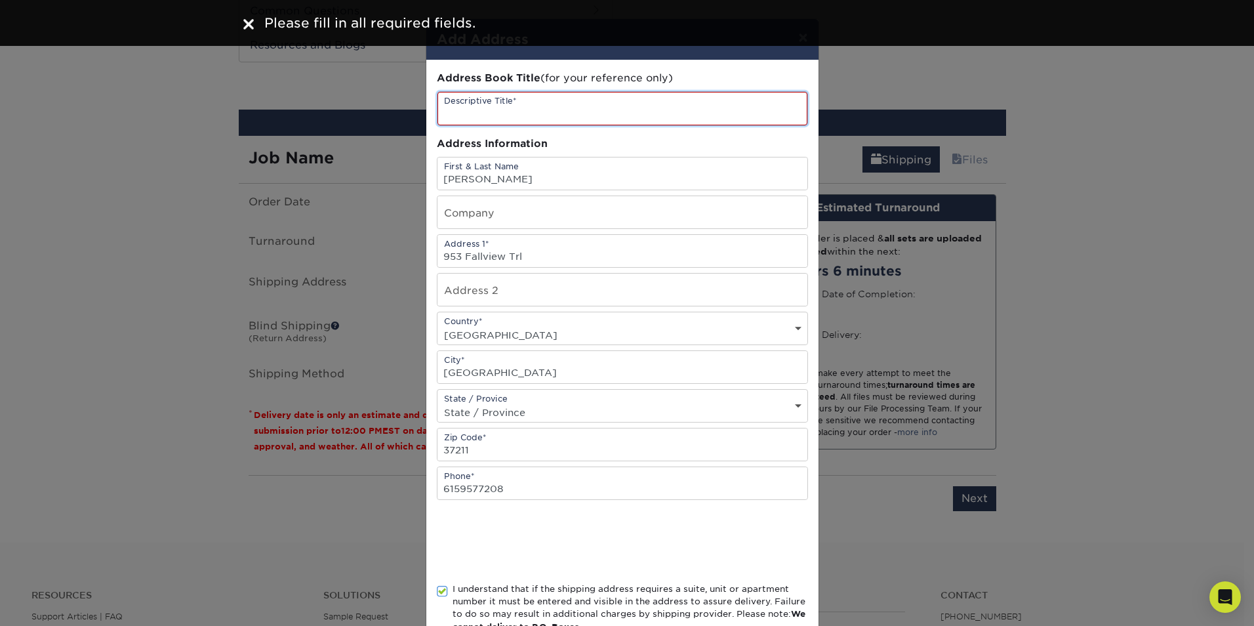
click at [472, 113] on input "text" at bounding box center [623, 108] width 370 height 33
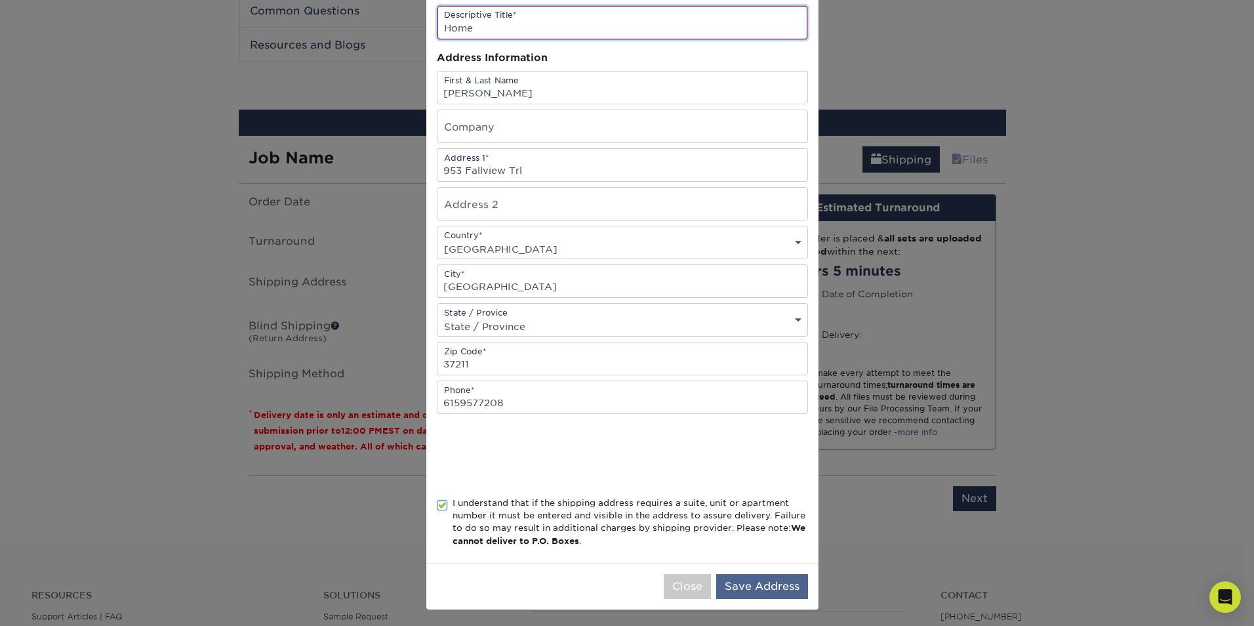
scroll to position [89, 0]
type input "Home"
click at [765, 584] on button "Save Address" at bounding box center [762, 583] width 92 height 25
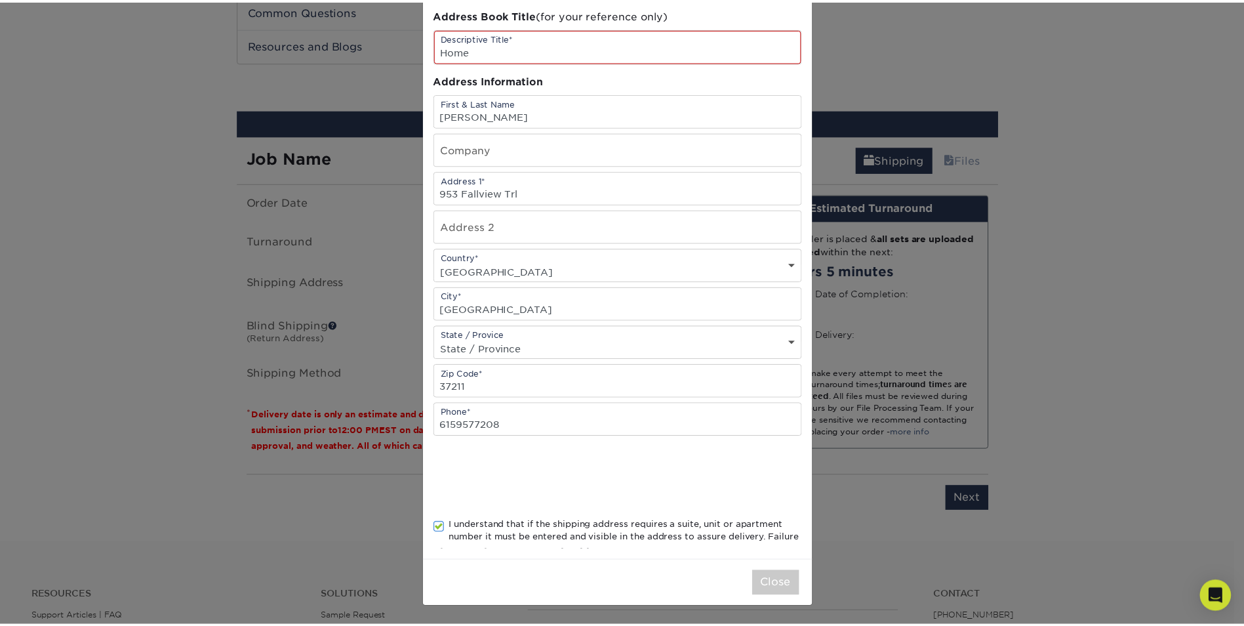
scroll to position [0, 0]
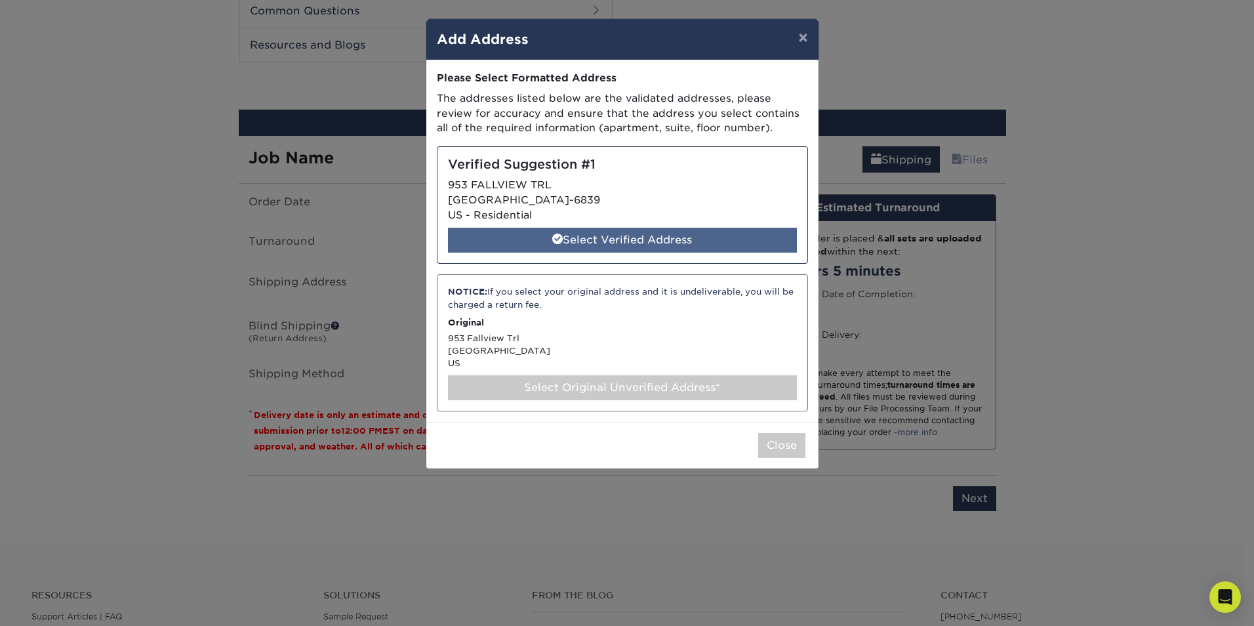
click at [633, 241] on div "Select Verified Address" at bounding box center [622, 240] width 349 height 25
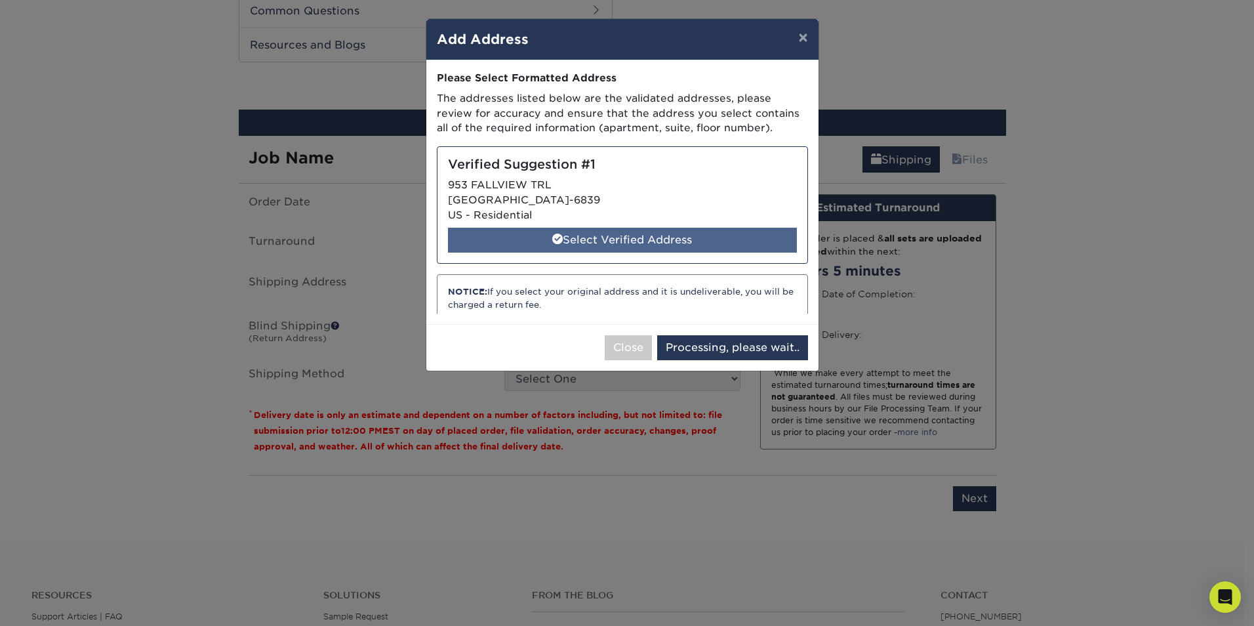
select select "286278"
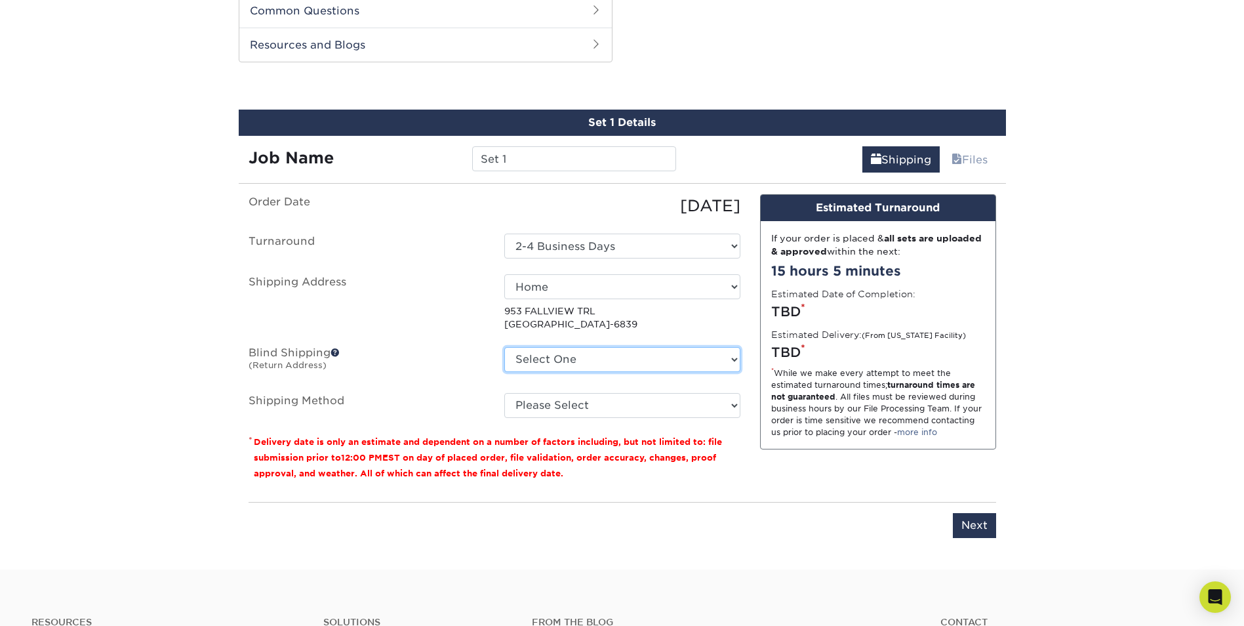
click at [619, 355] on select "Select One + Add New Address" at bounding box center [622, 359] width 236 height 25
click at [619, 352] on select "Select One + Add New Address" at bounding box center [622, 359] width 236 height 25
click at [339, 351] on span at bounding box center [335, 352] width 9 height 9
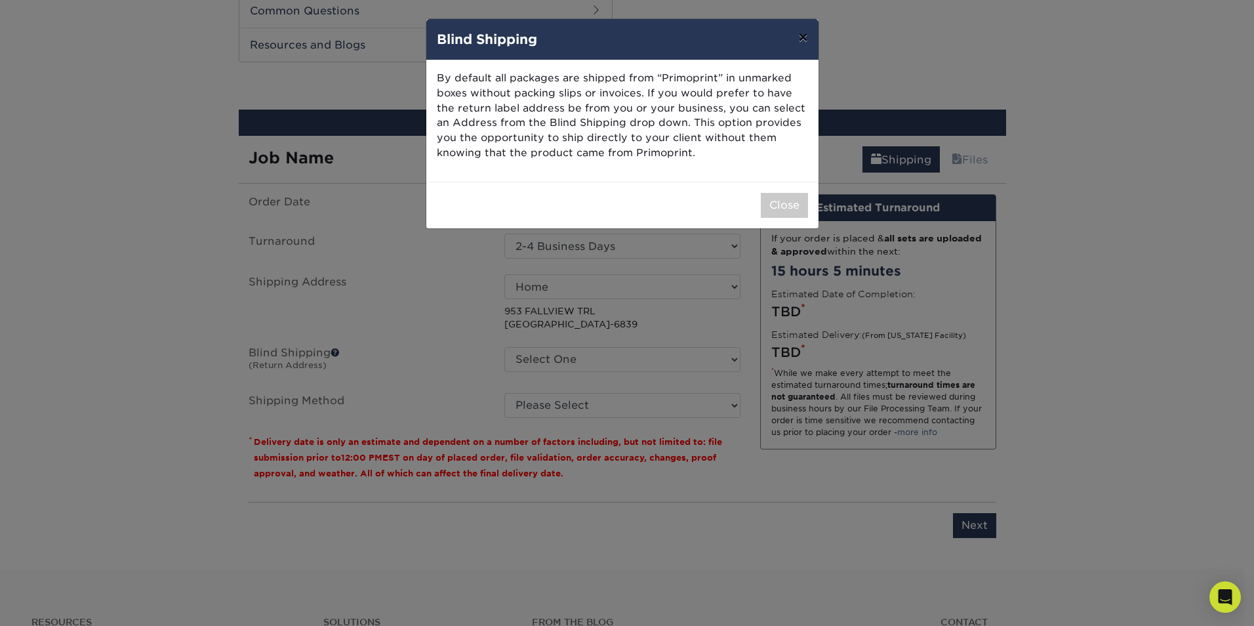
click at [809, 33] on button "×" at bounding box center [803, 37] width 30 height 37
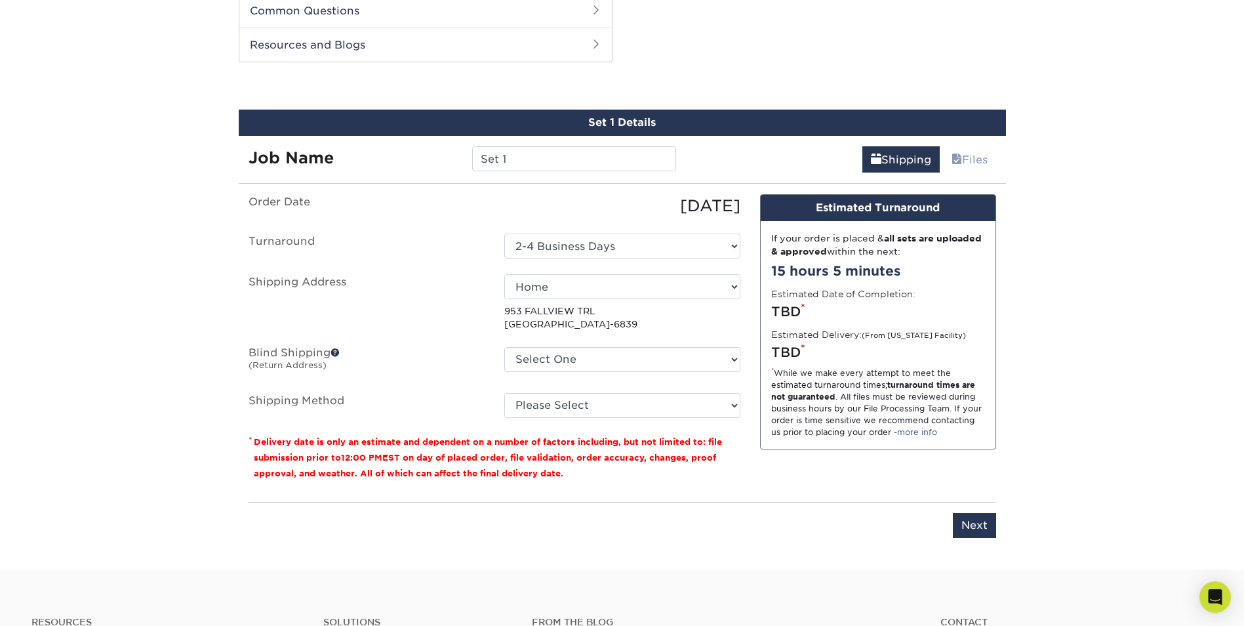
click at [688, 344] on ul "Order Date 09/23/2025 Turnaround Select One 2-4 Business Days Shipping Address …" at bounding box center [495, 306] width 492 height 224
click at [676, 363] on select "Select One + Add New Address" at bounding box center [622, 359] width 236 height 25
click at [618, 353] on select "Select One + Add New Address" at bounding box center [622, 359] width 236 height 25
click at [536, 405] on select "Please Select 3 Day Shipping Service (+$16.68) Ground Shipping (+$16.92) 2 Day …" at bounding box center [622, 405] width 236 height 25
select select "02"
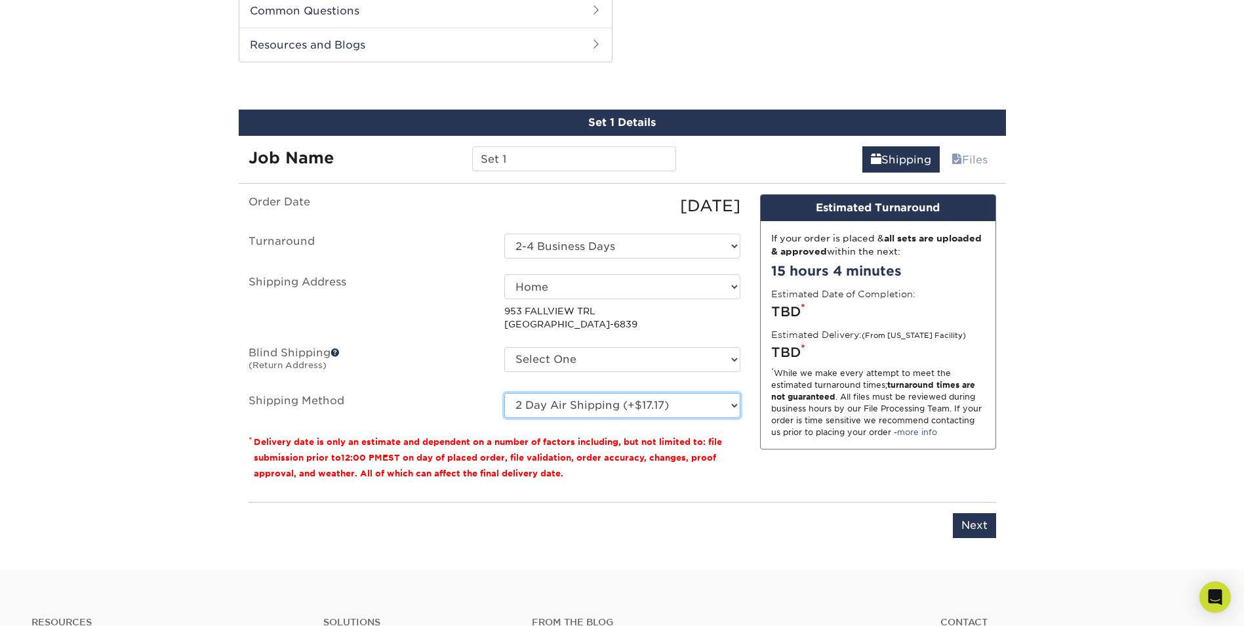
click at [504, 393] on select "Please Select 3 Day Shipping Service (+$16.68) Ground Shipping (+$16.92) 2 Day …" at bounding box center [622, 405] width 236 height 25
click at [969, 526] on input "Next" at bounding box center [974, 525] width 43 height 25
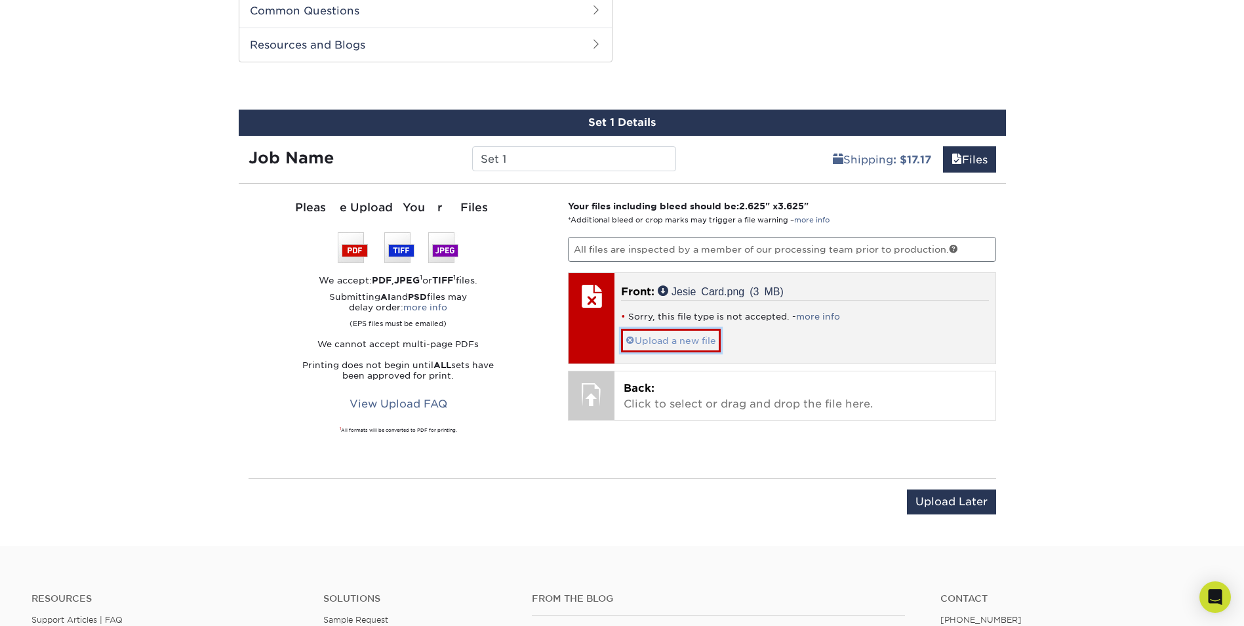
click at [634, 337] on span at bounding box center [630, 340] width 9 height 10
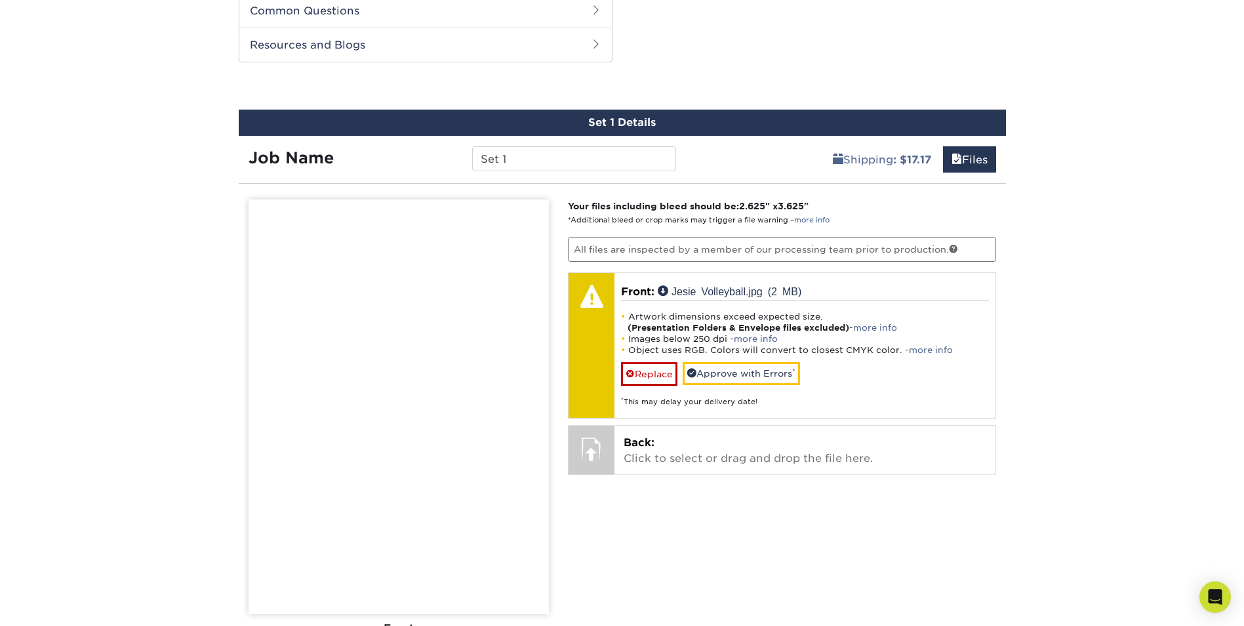
click at [929, 349] on link "more info" at bounding box center [931, 350] width 44 height 10
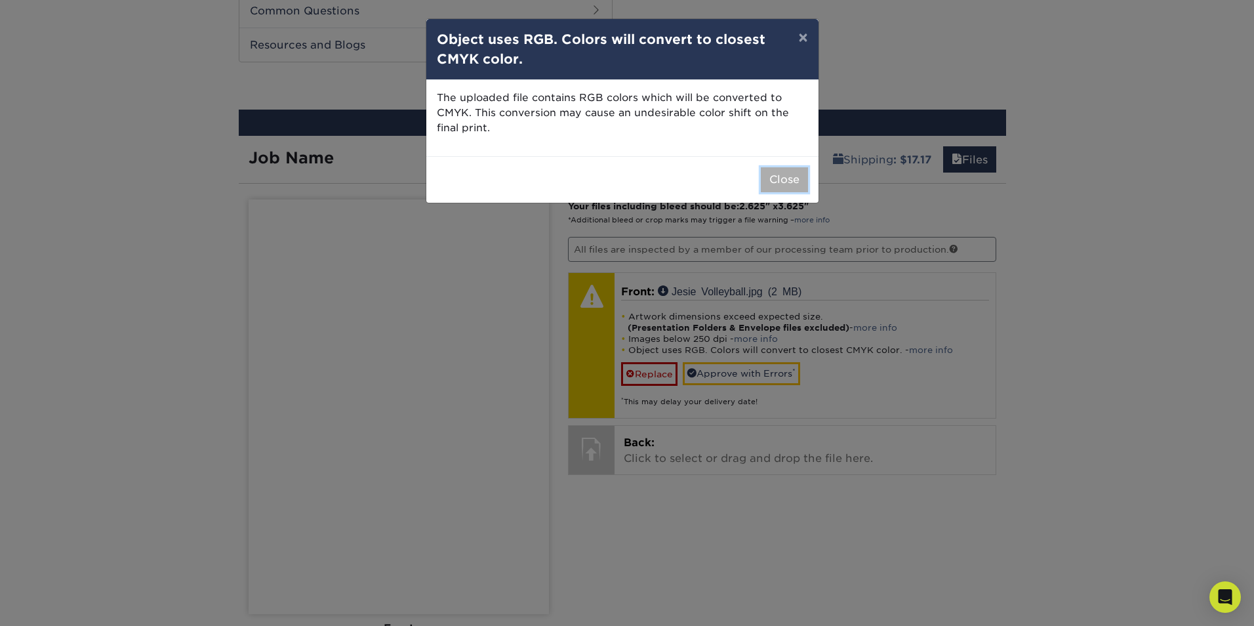
click at [796, 184] on button "Close" at bounding box center [784, 179] width 47 height 25
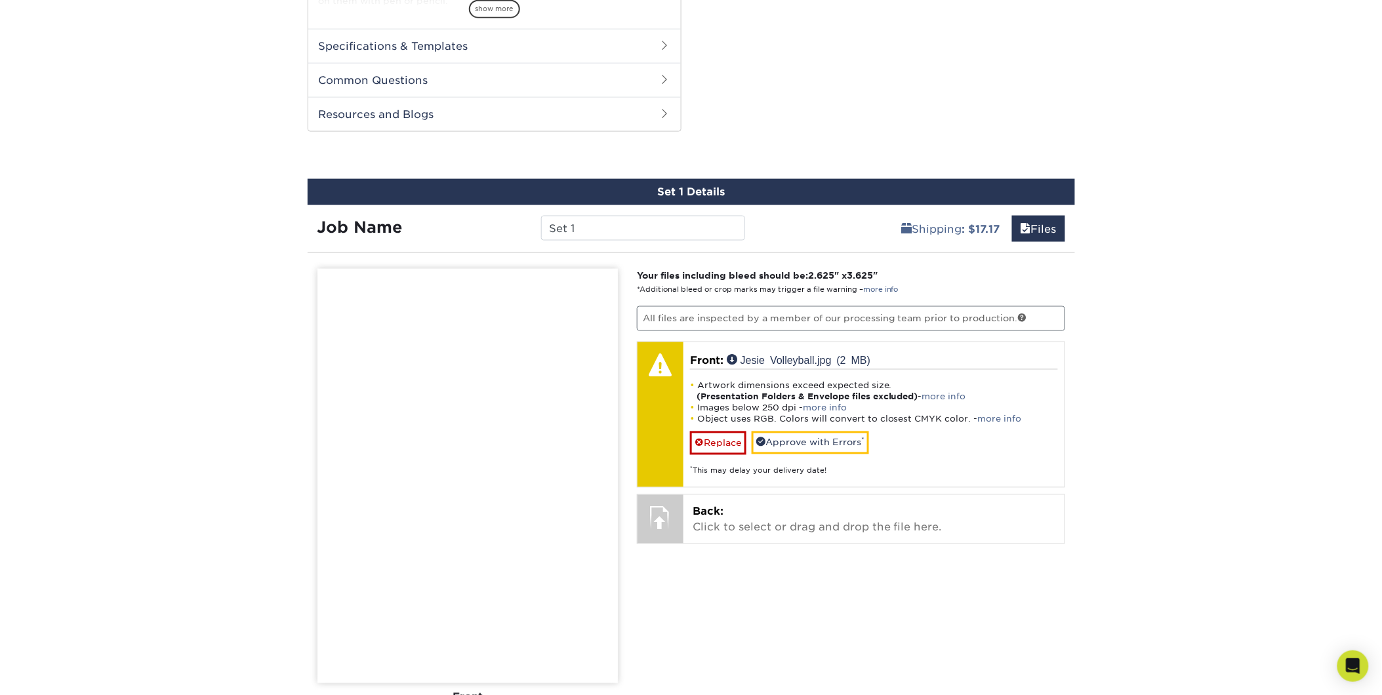
scroll to position [634, 0]
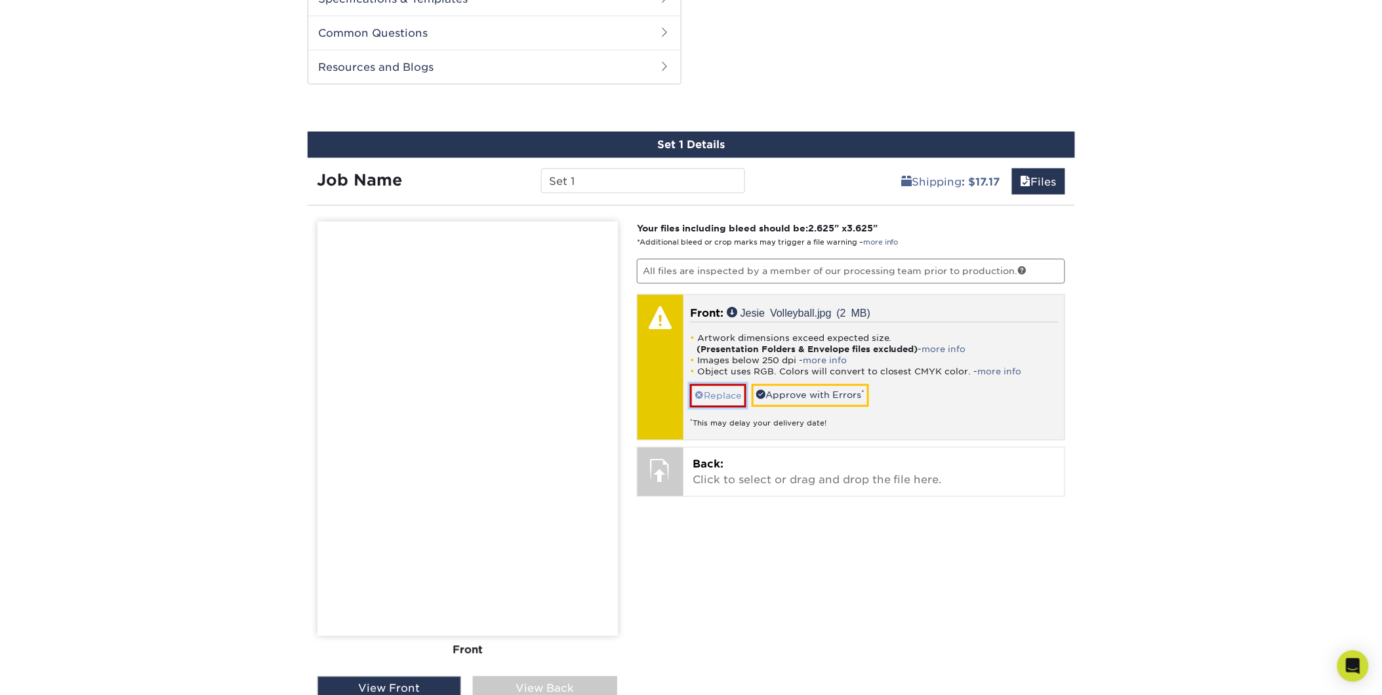
click at [704, 390] on link "Replace" at bounding box center [718, 395] width 56 height 23
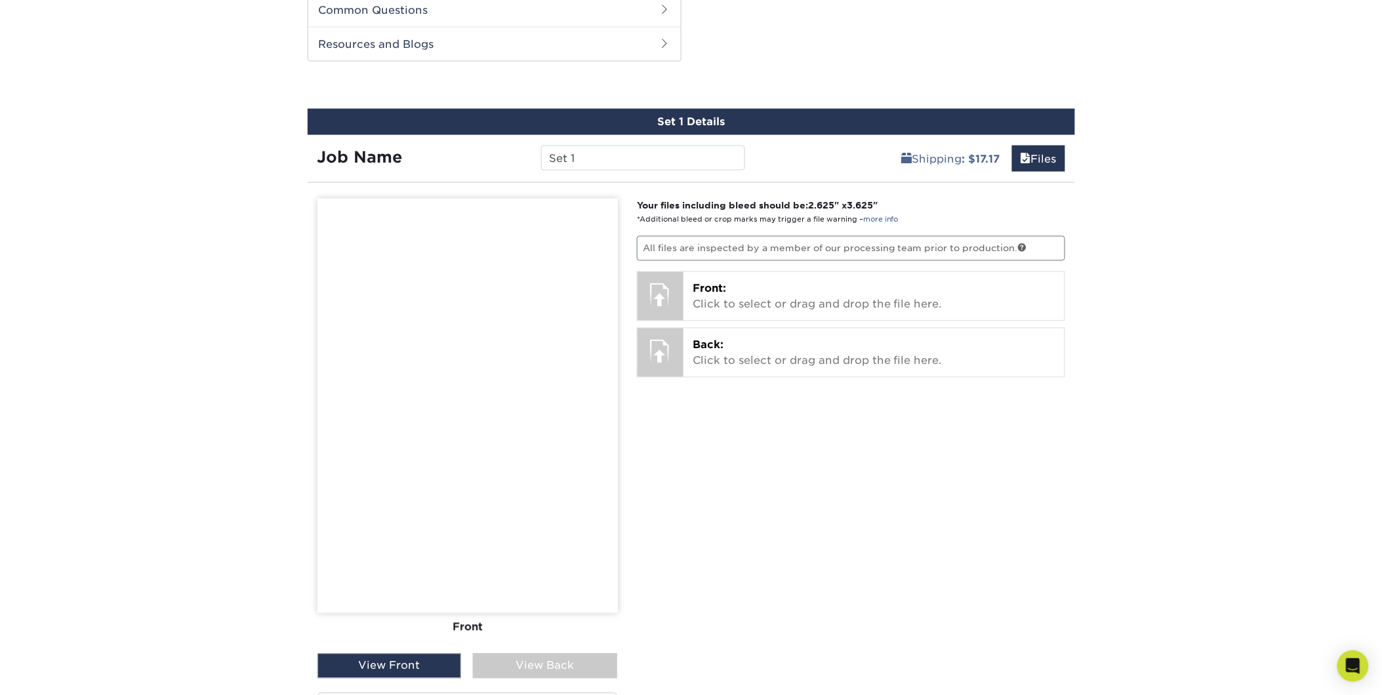
scroll to position [729, 0]
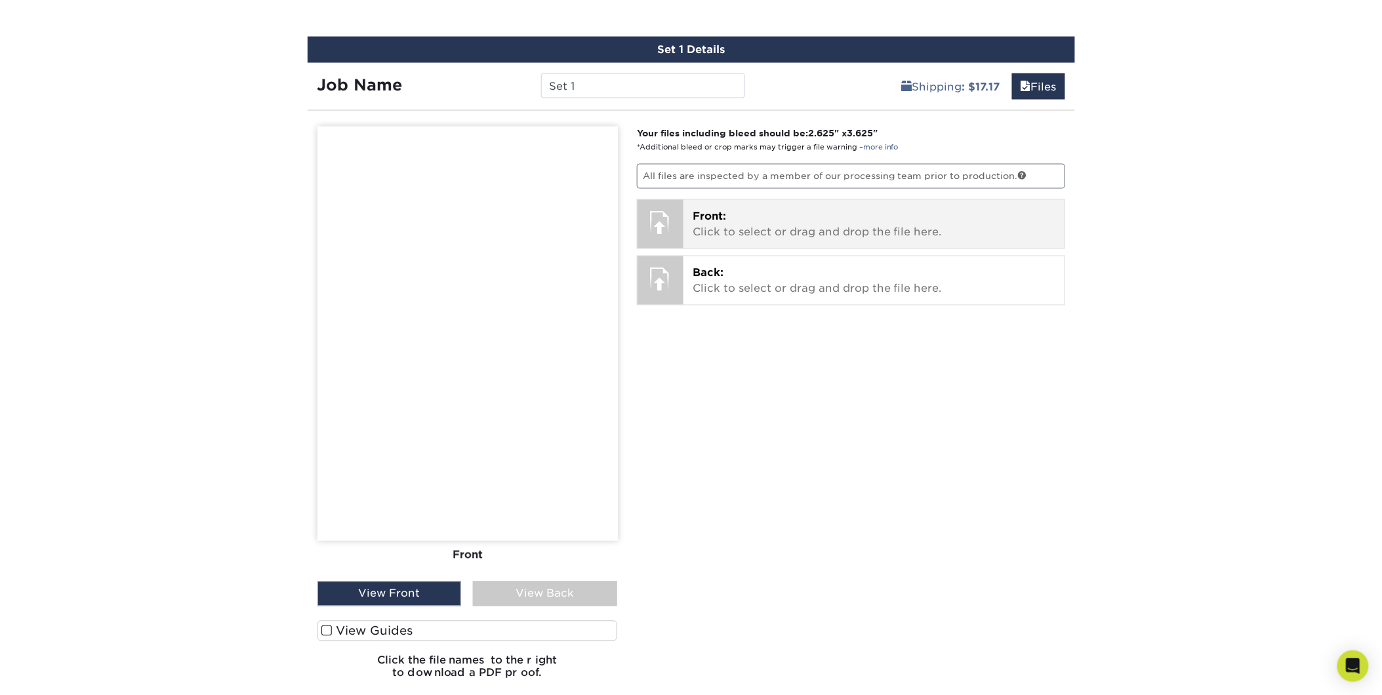
click at [763, 221] on p "Front: Click to select or drag and drop the file here." at bounding box center [874, 224] width 363 height 31
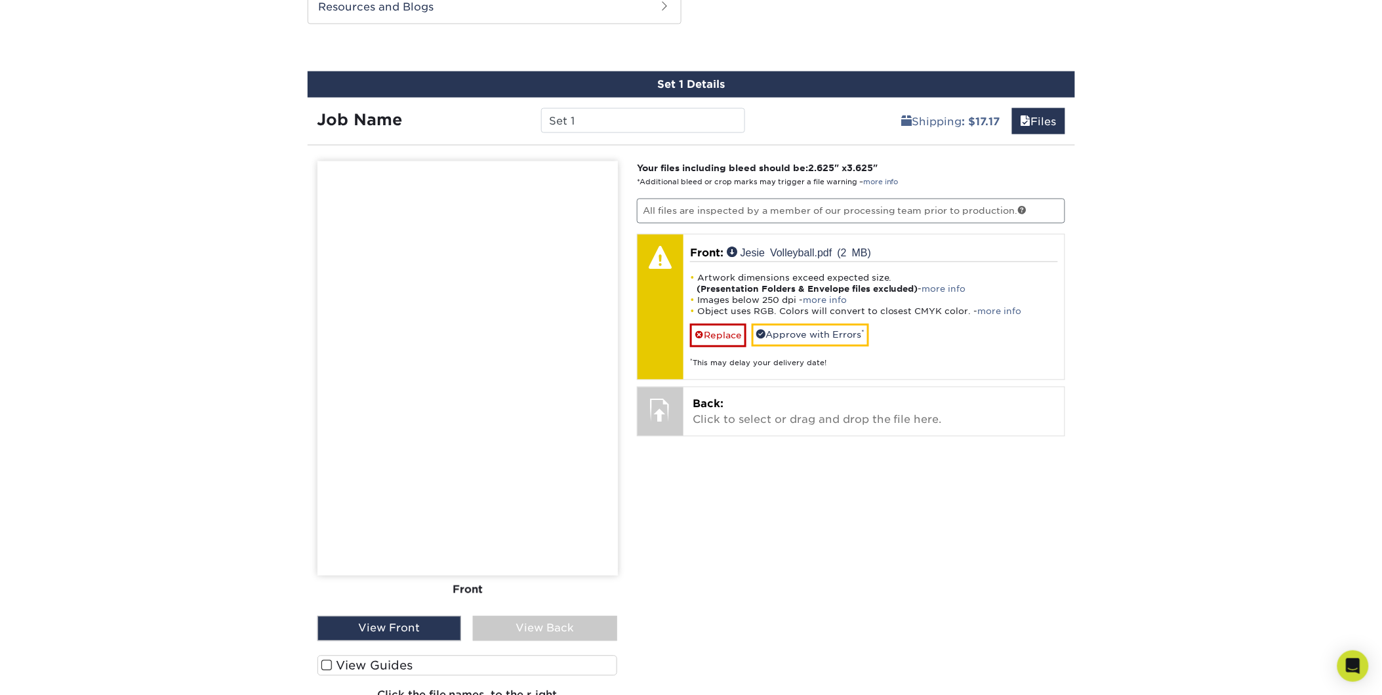
scroll to position [656, 0]
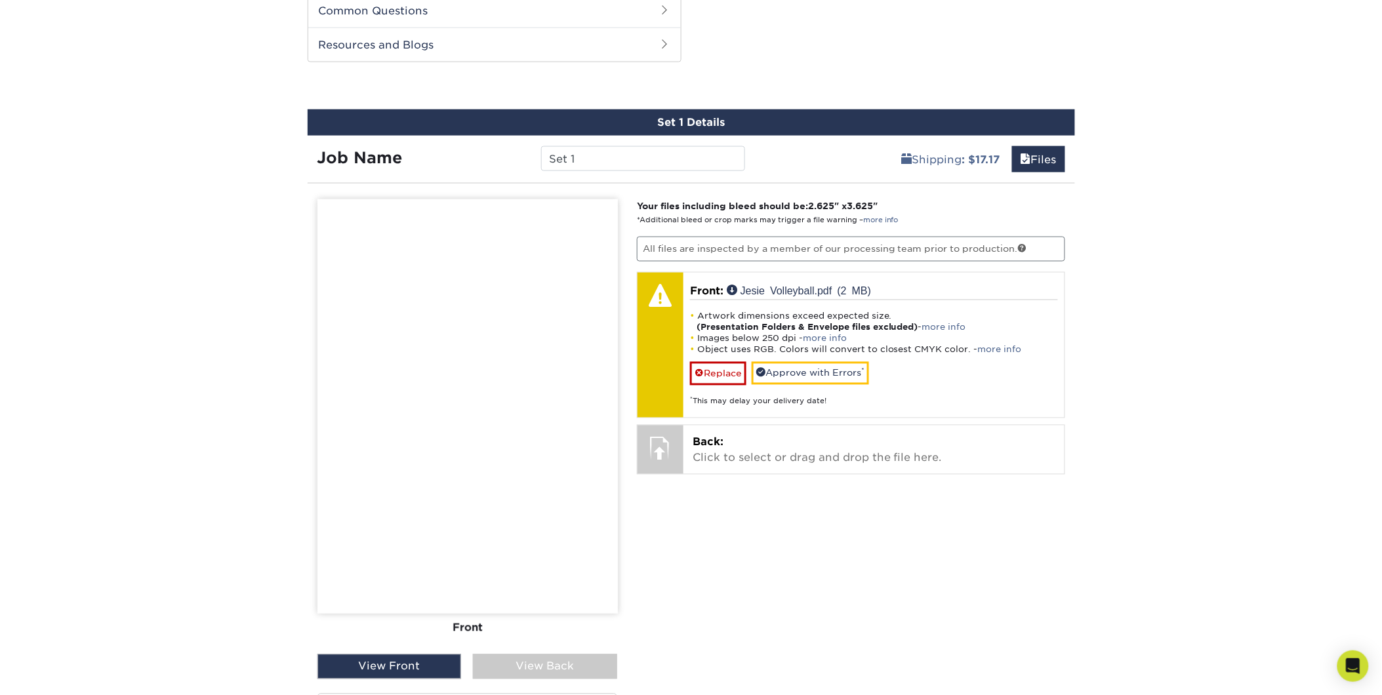
click at [390, 625] on div "View Front" at bounding box center [390, 667] width 144 height 25
click at [571, 625] on div "View Back" at bounding box center [545, 667] width 144 height 25
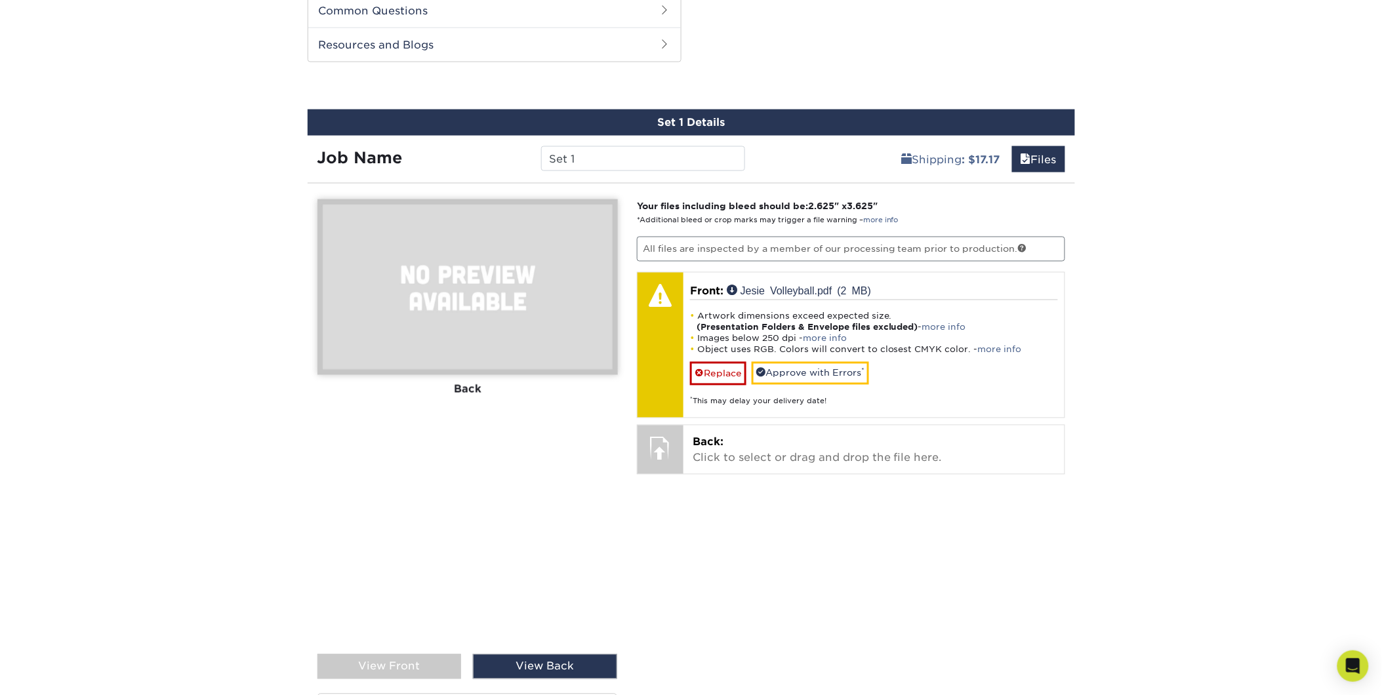
click at [396, 625] on div "View Front" at bounding box center [390, 667] width 144 height 25
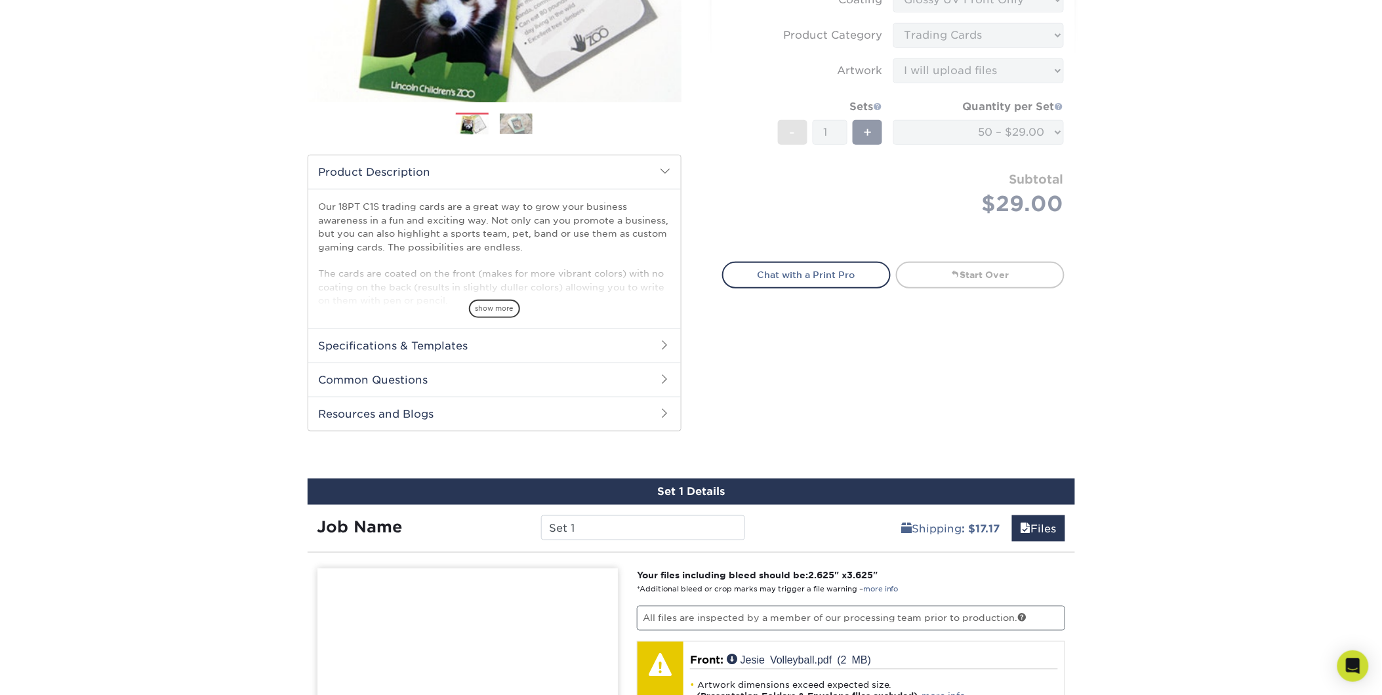
scroll to position [291, 0]
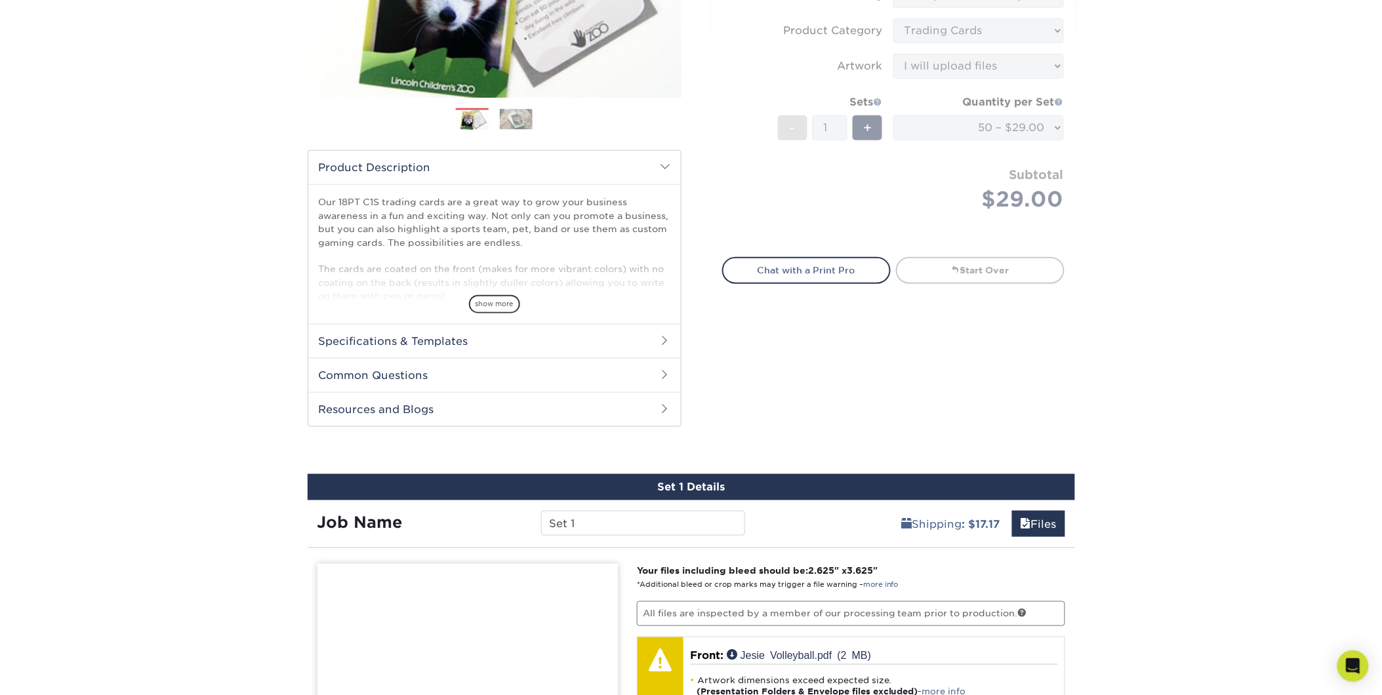
click at [428, 337] on h2 "Specifications & Templates" at bounding box center [494, 341] width 373 height 34
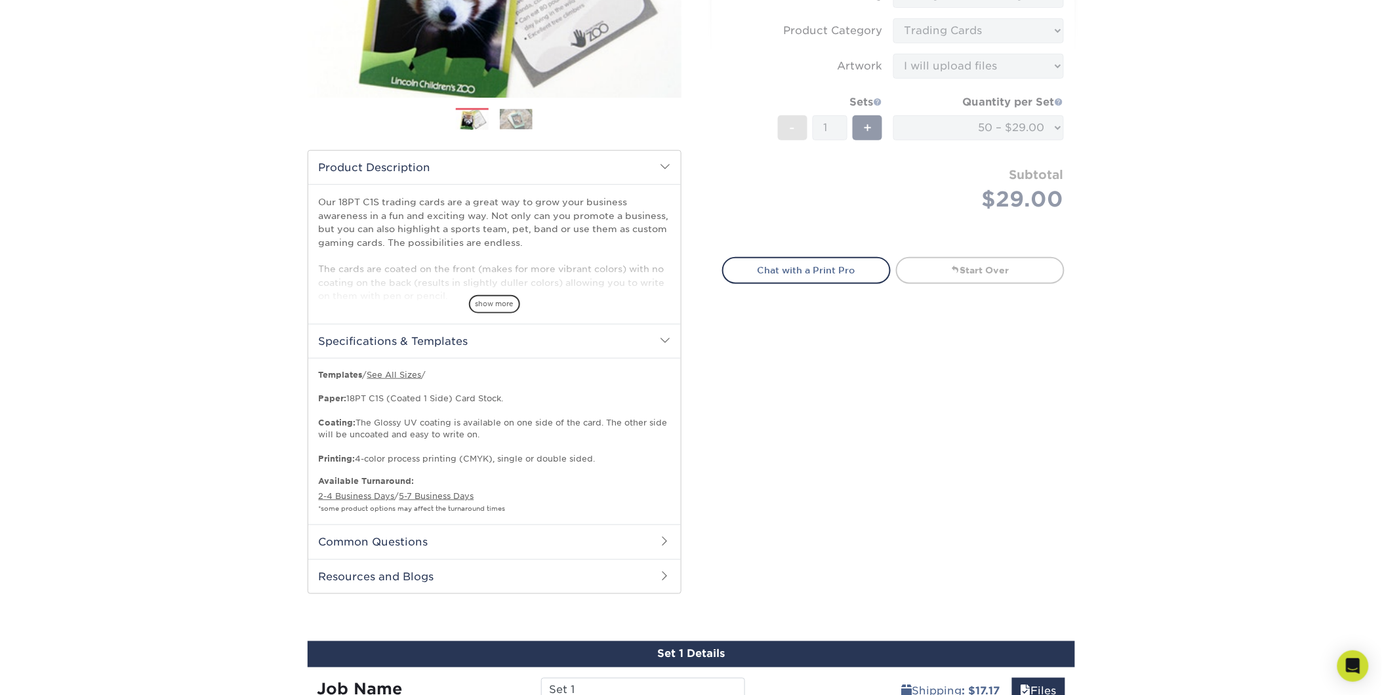
click at [376, 542] on h2 "Common Questions" at bounding box center [494, 542] width 373 height 34
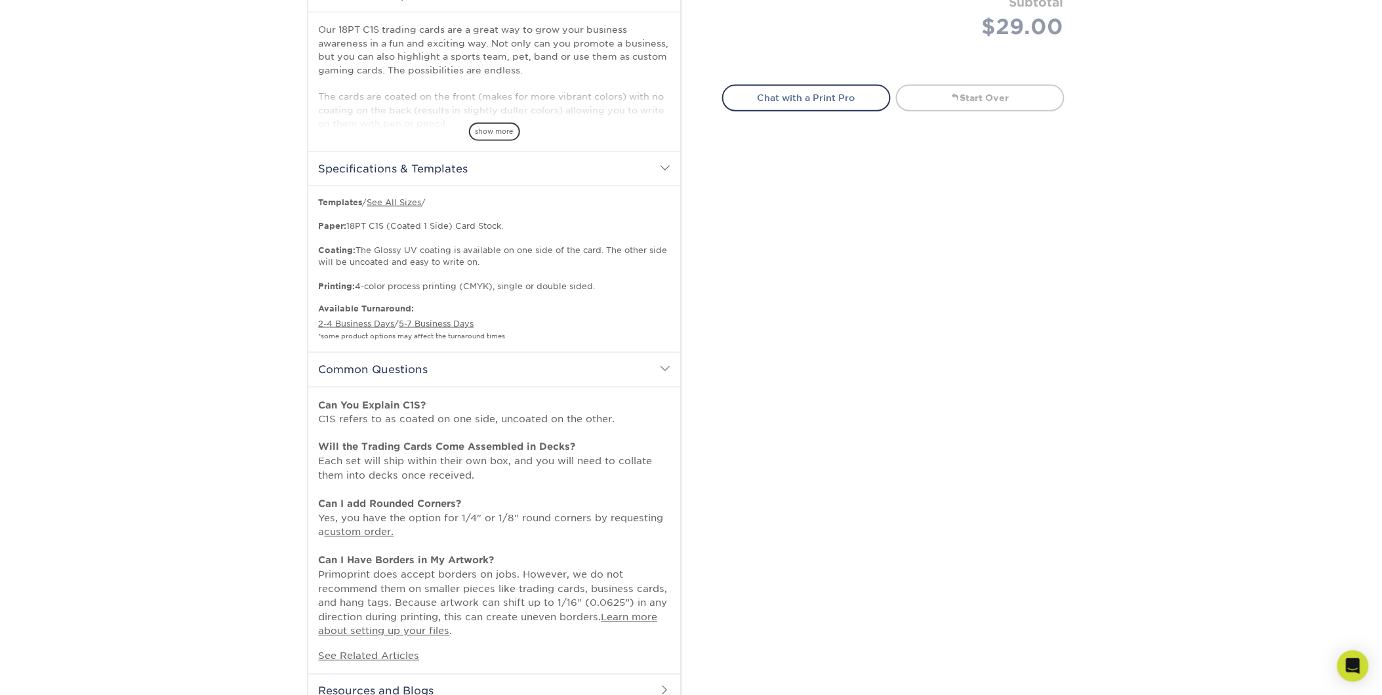
scroll to position [583, 0]
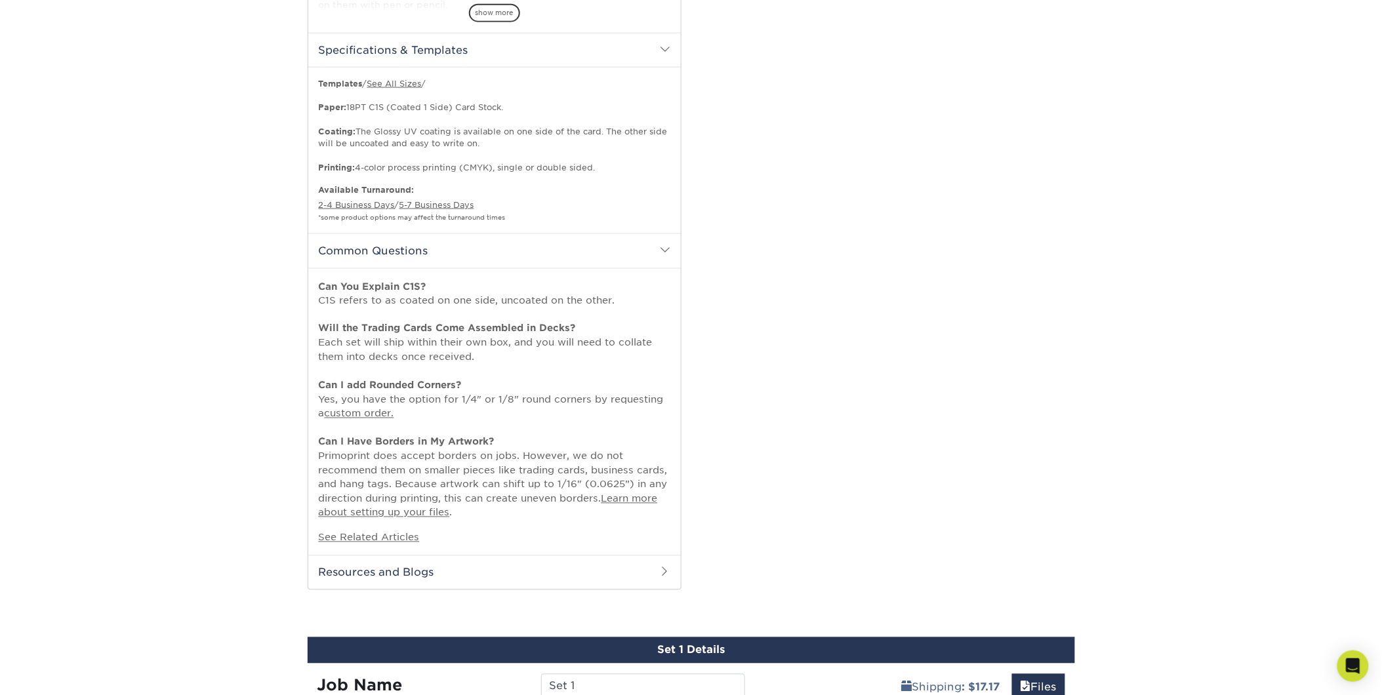
click at [390, 577] on h2 "Resources and Blogs" at bounding box center [494, 573] width 373 height 34
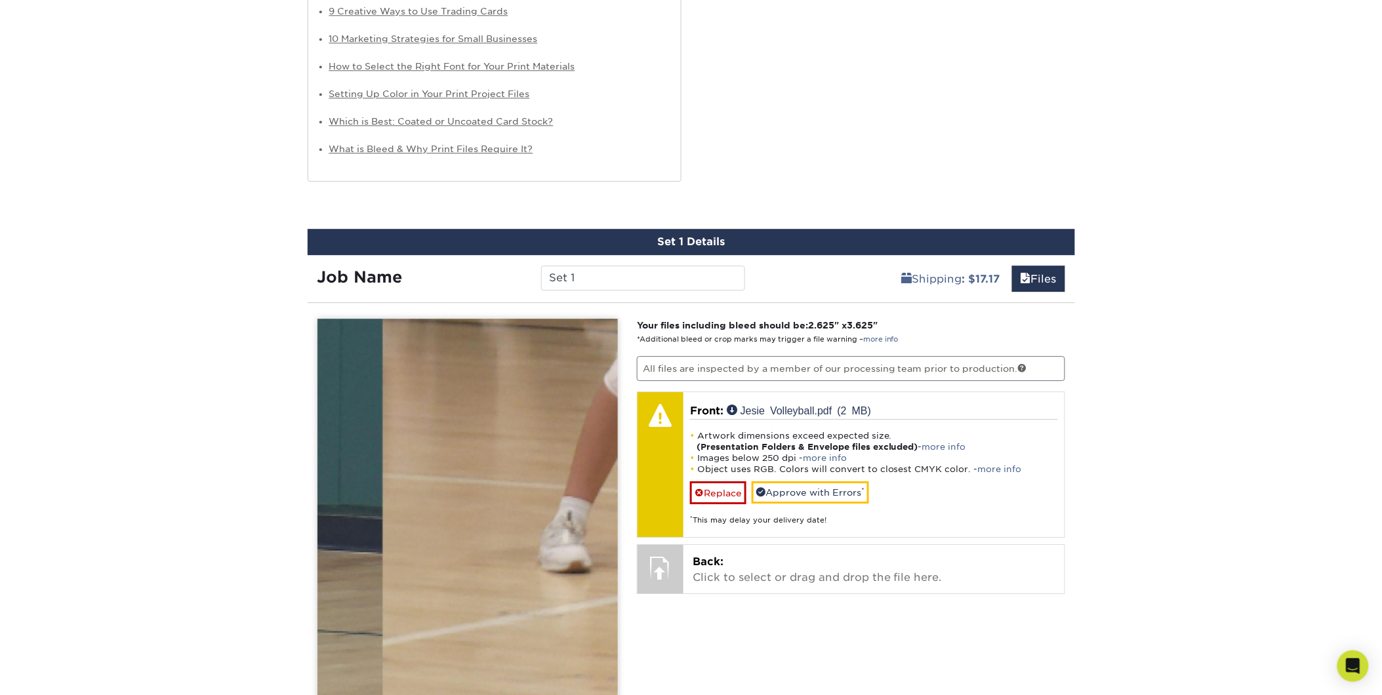
scroll to position [1312, 0]
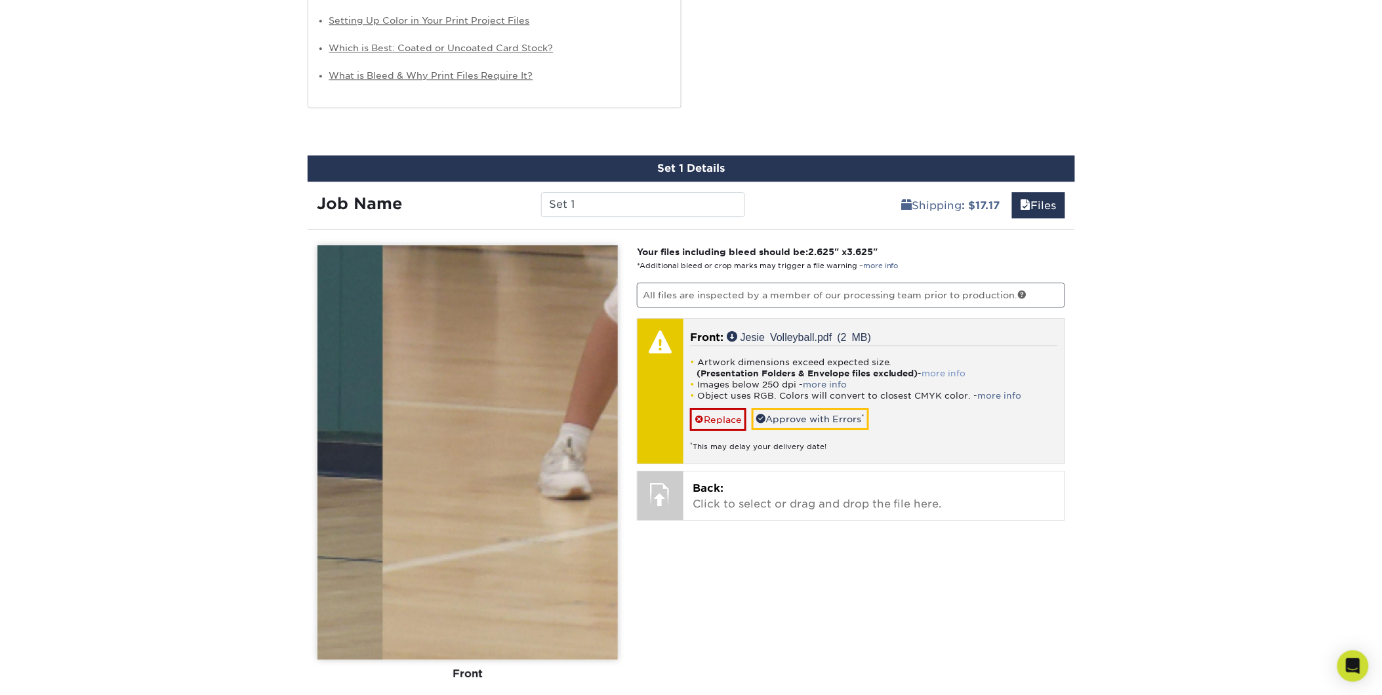
click at [947, 372] on link "more info" at bounding box center [944, 374] width 44 height 10
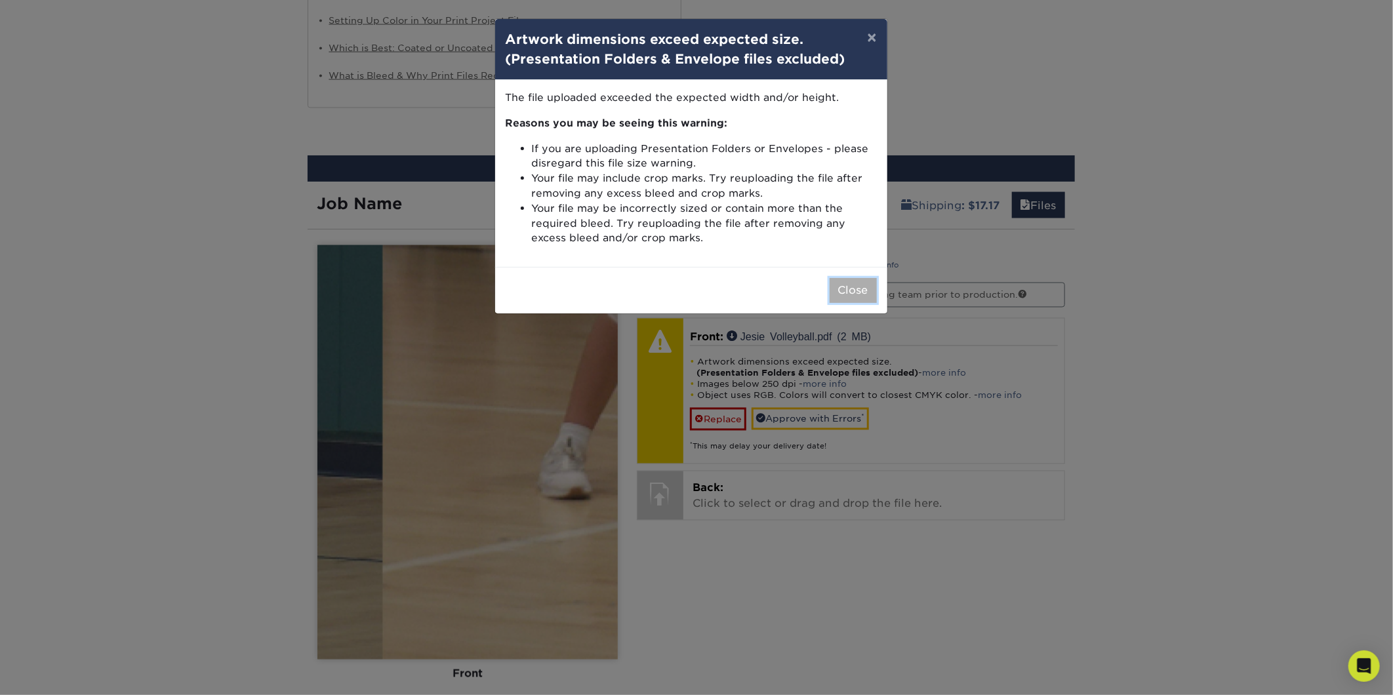
click at [866, 293] on button "Close" at bounding box center [853, 290] width 47 height 25
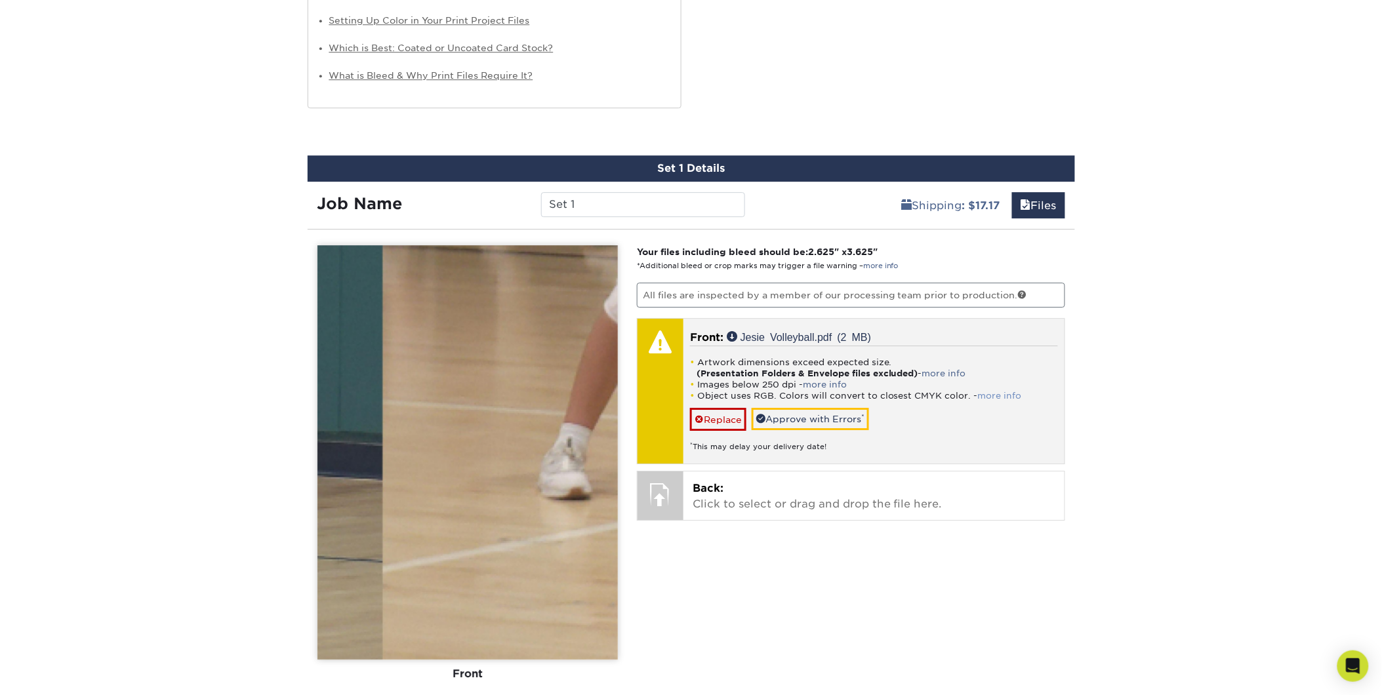
click at [988, 397] on link "more info" at bounding box center [1000, 396] width 44 height 10
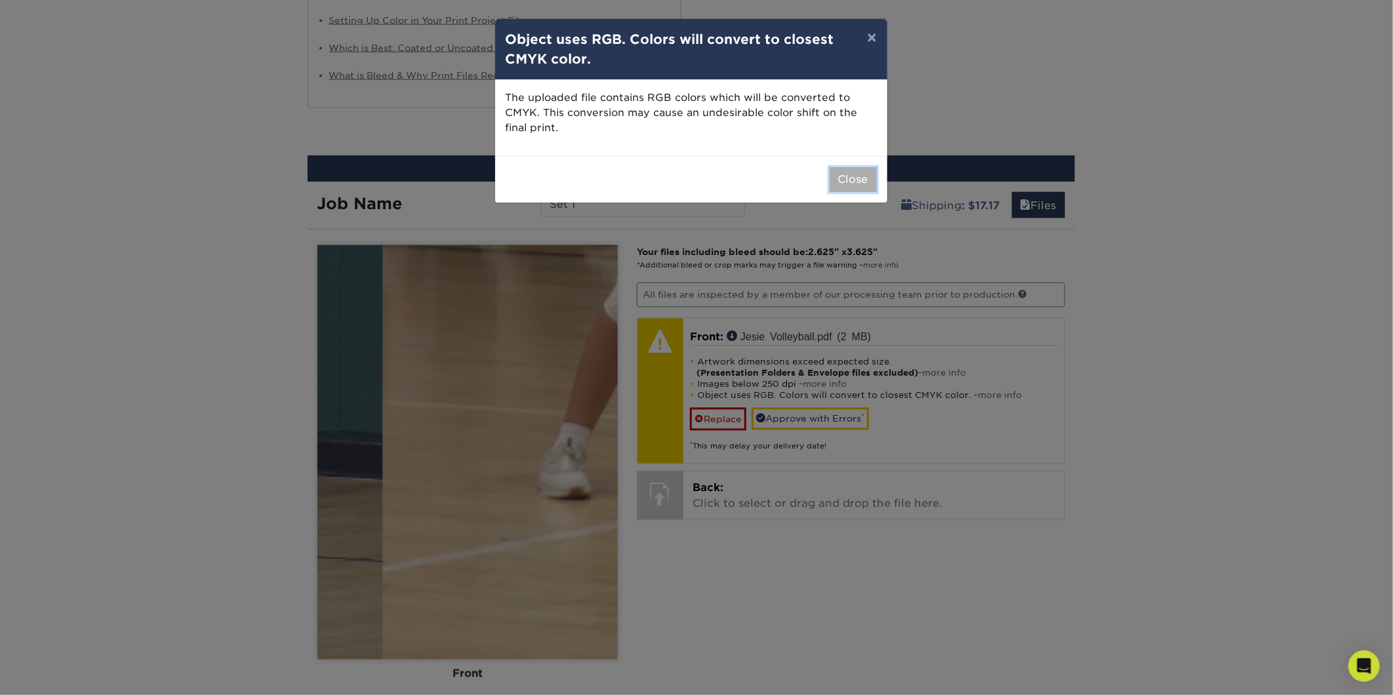
click at [865, 182] on button "Close" at bounding box center [853, 179] width 47 height 25
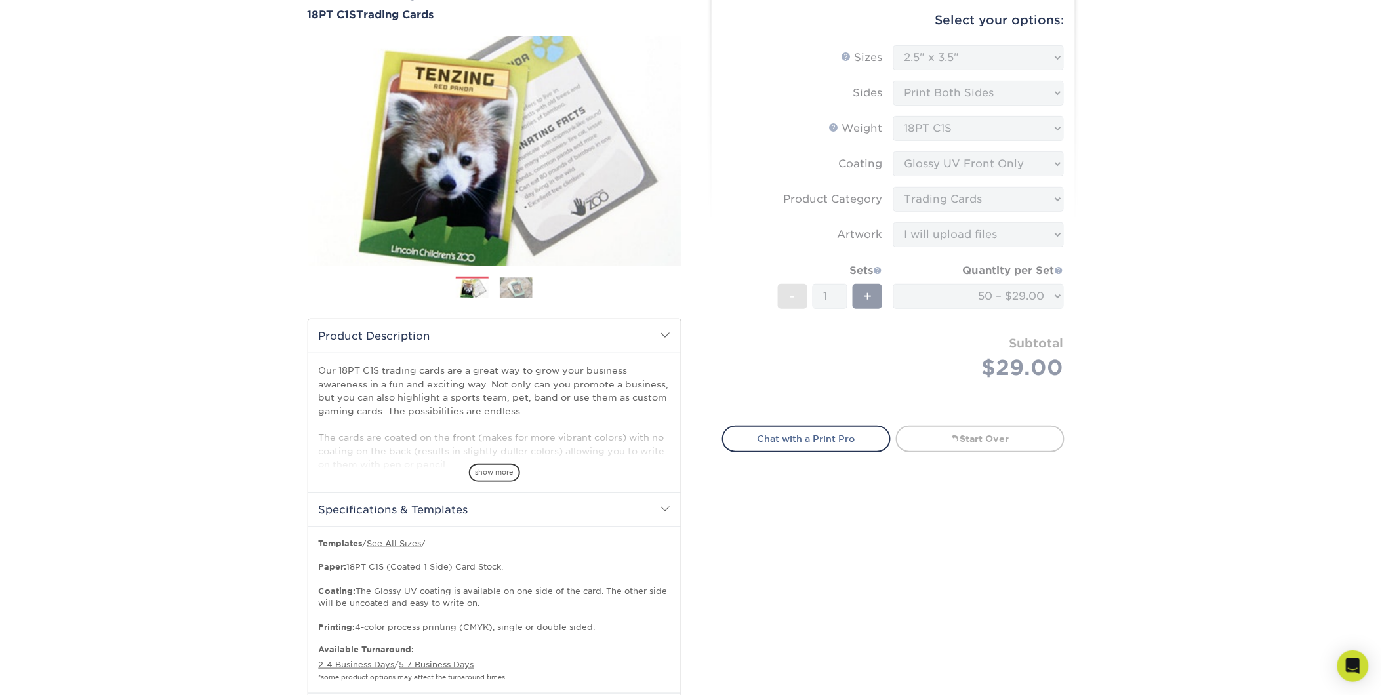
scroll to position [70, 0]
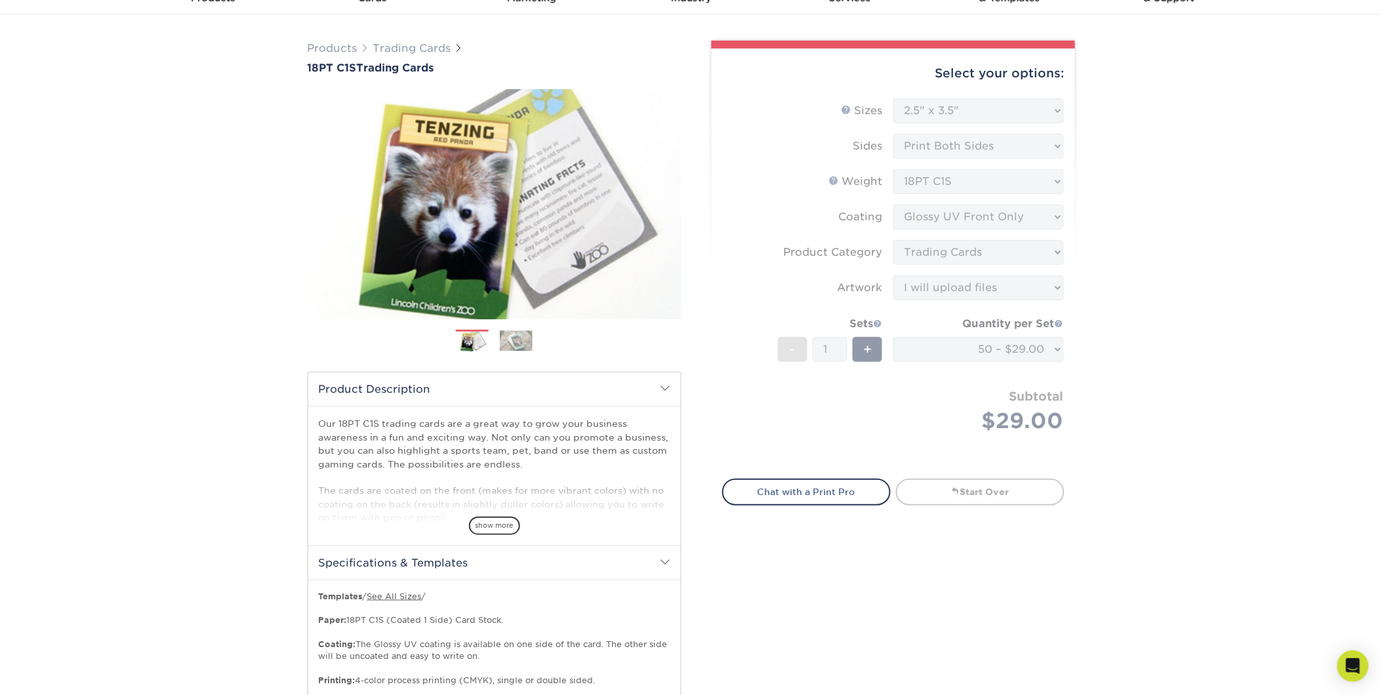
click at [503, 510] on div "show more" at bounding box center [495, 503] width 352 height 63
click at [502, 525] on span "show more" at bounding box center [494, 526] width 51 height 18
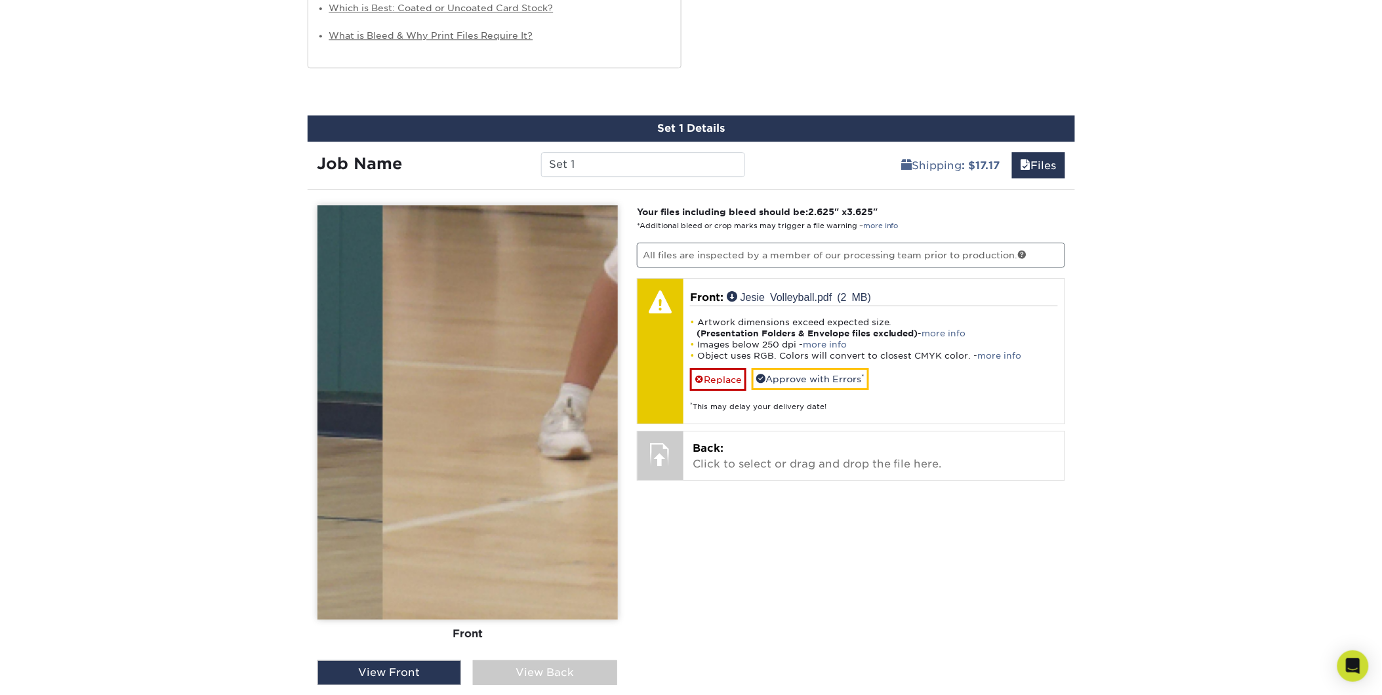
scroll to position [1312, 0]
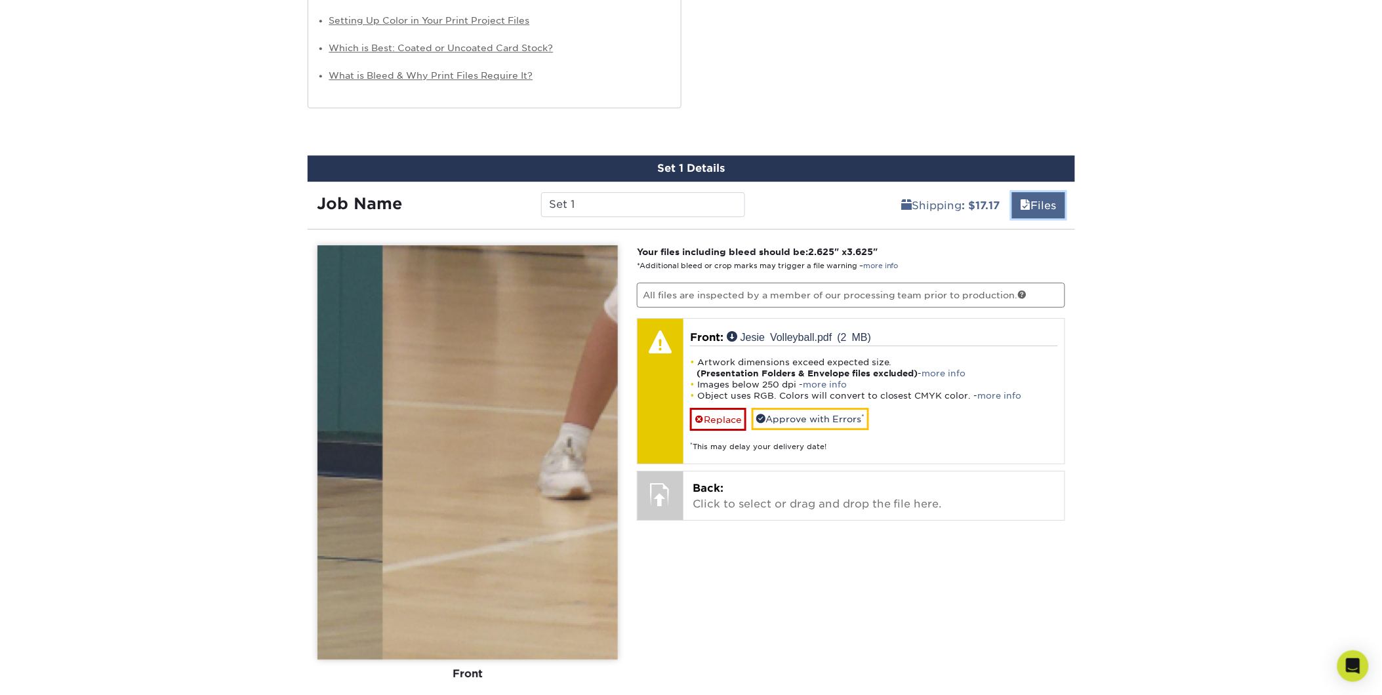
click at [1026, 199] on span at bounding box center [1026, 205] width 10 height 12
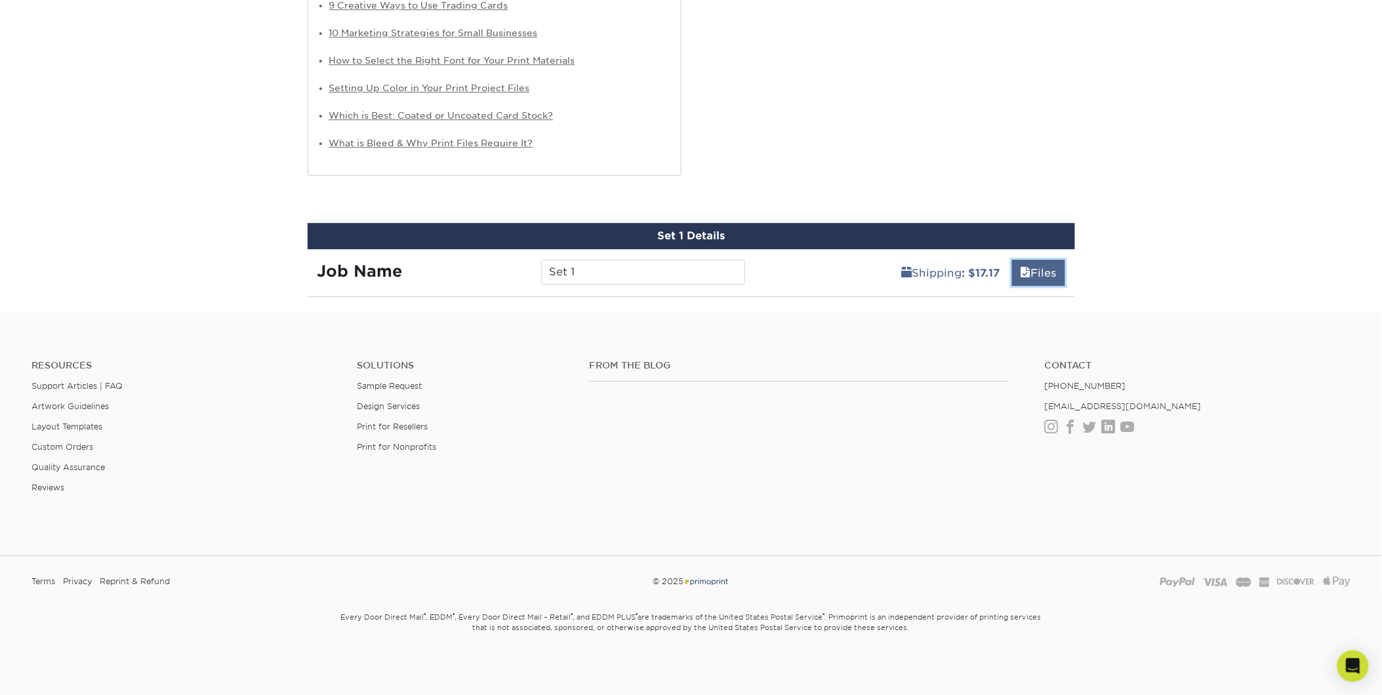
click at [1031, 266] on link "Files" at bounding box center [1038, 273] width 53 height 26
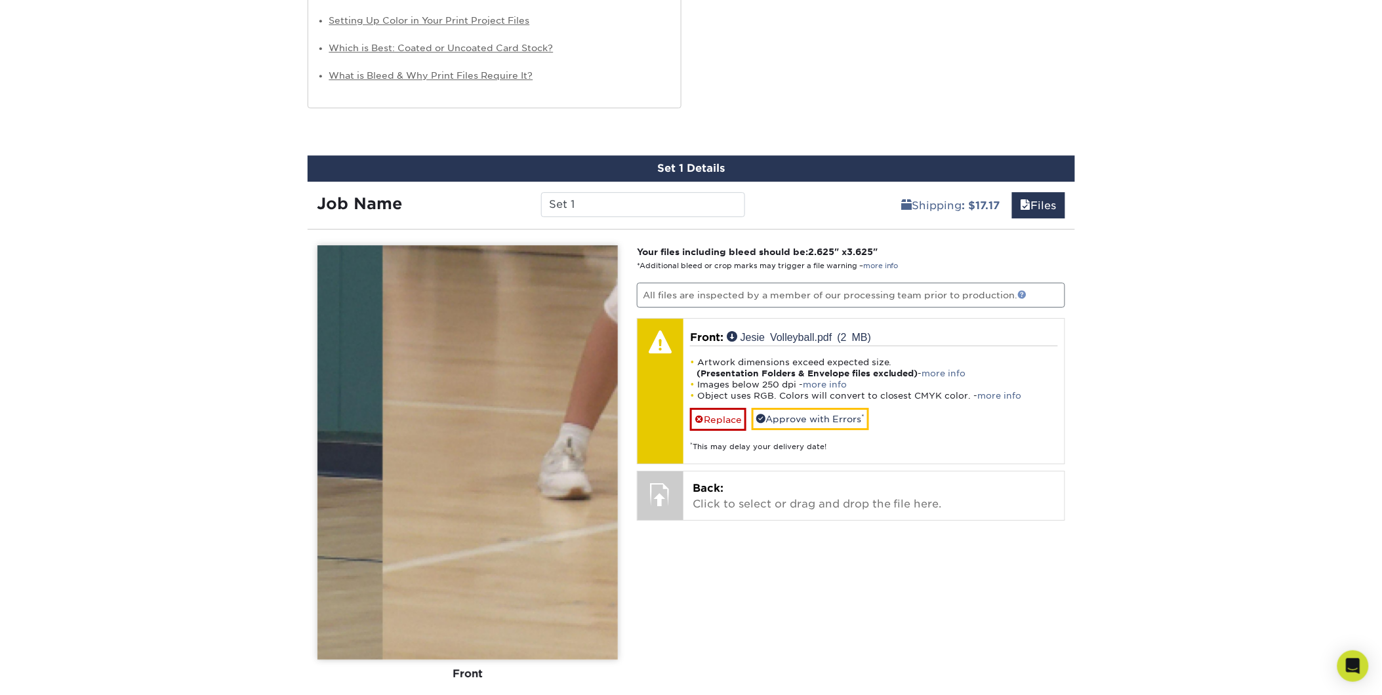
click at [1019, 293] on link at bounding box center [1022, 294] width 9 height 9
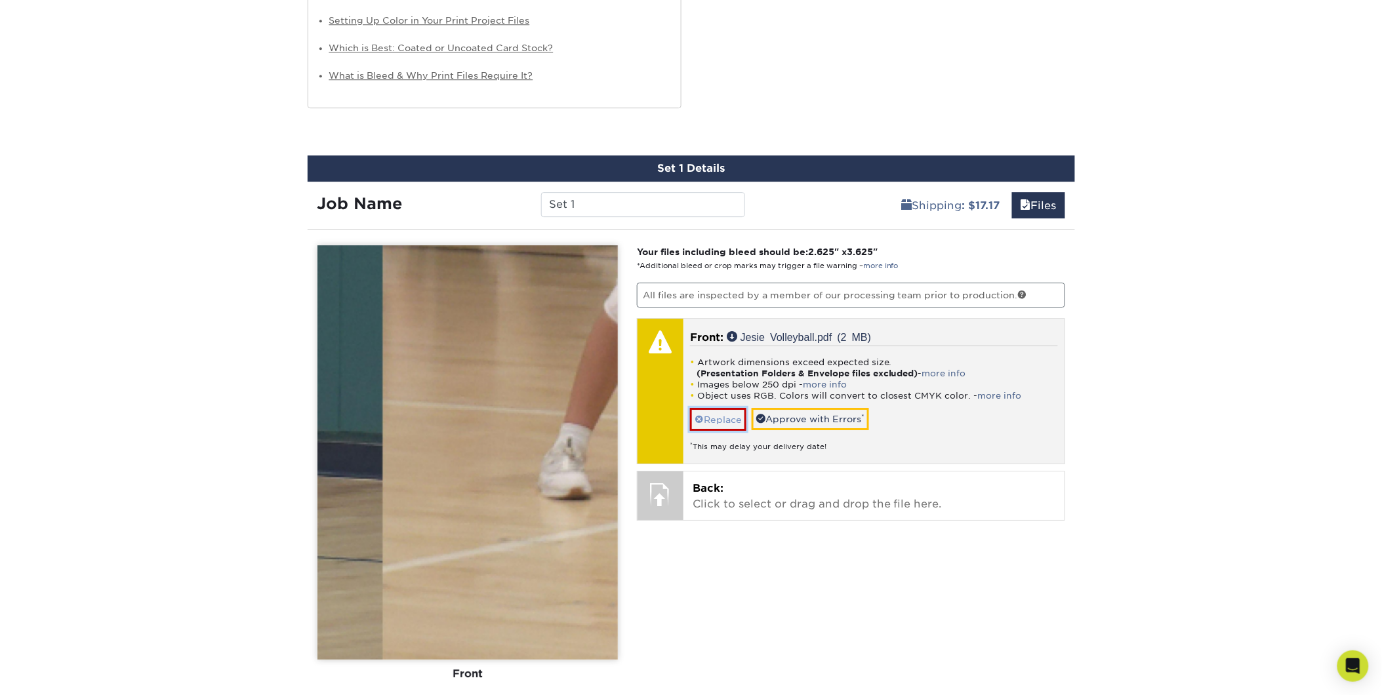
click at [706, 418] on link "Replace" at bounding box center [718, 419] width 56 height 23
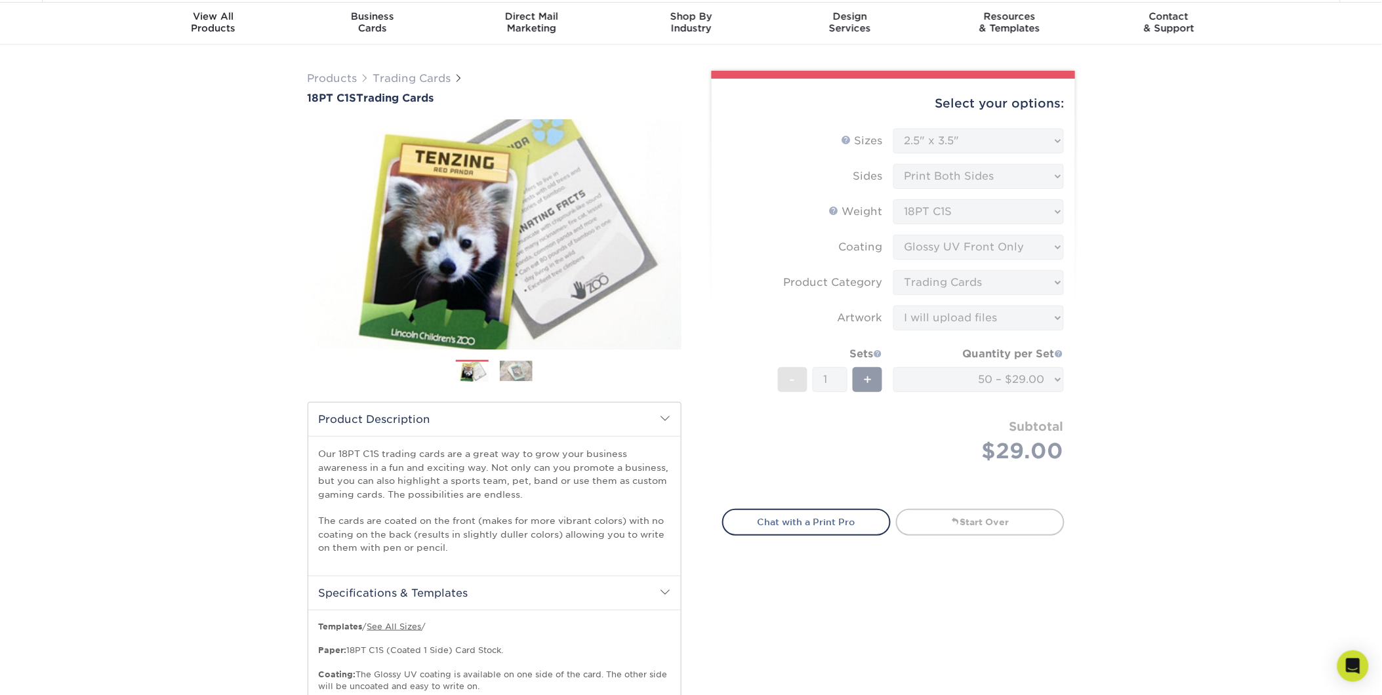
scroll to position [0, 0]
